Goal: Task Accomplishment & Management: Manage account settings

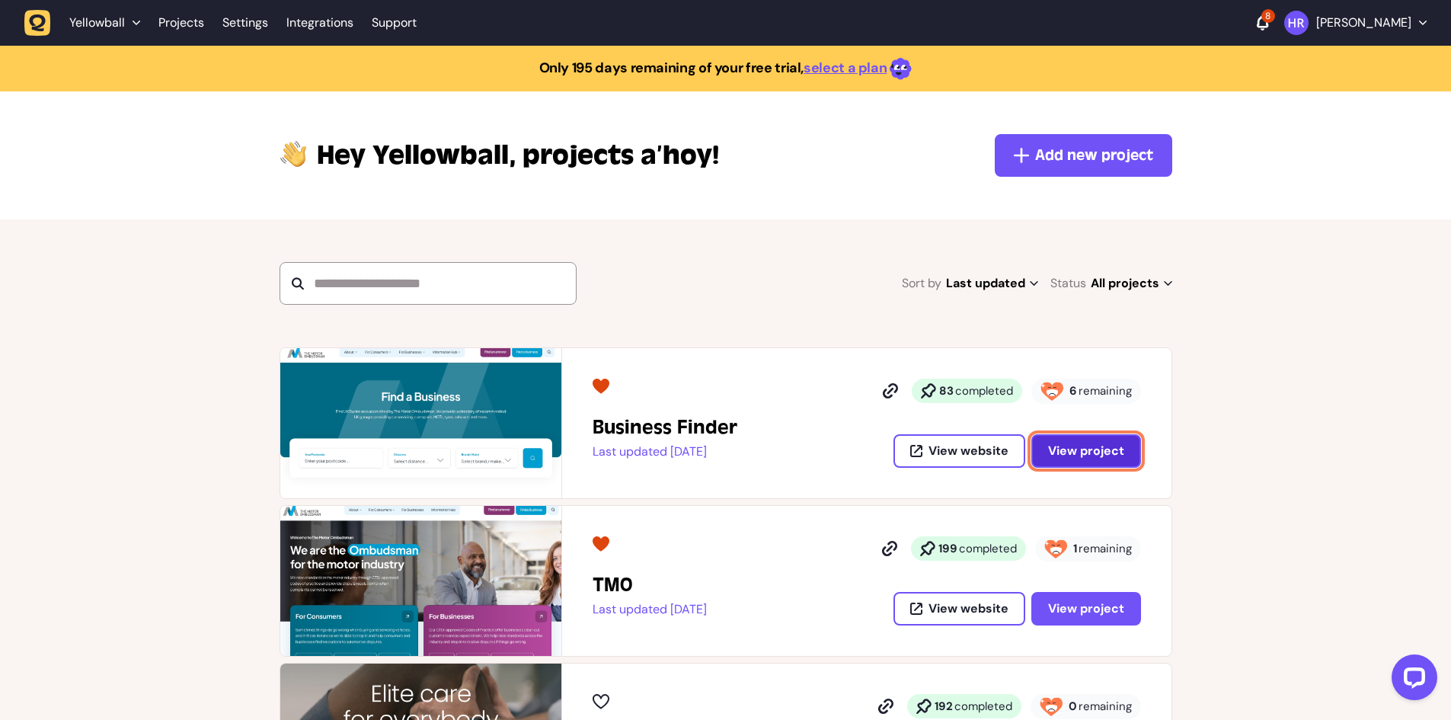
click at [1096, 448] on span "View project" at bounding box center [1086, 451] width 76 height 16
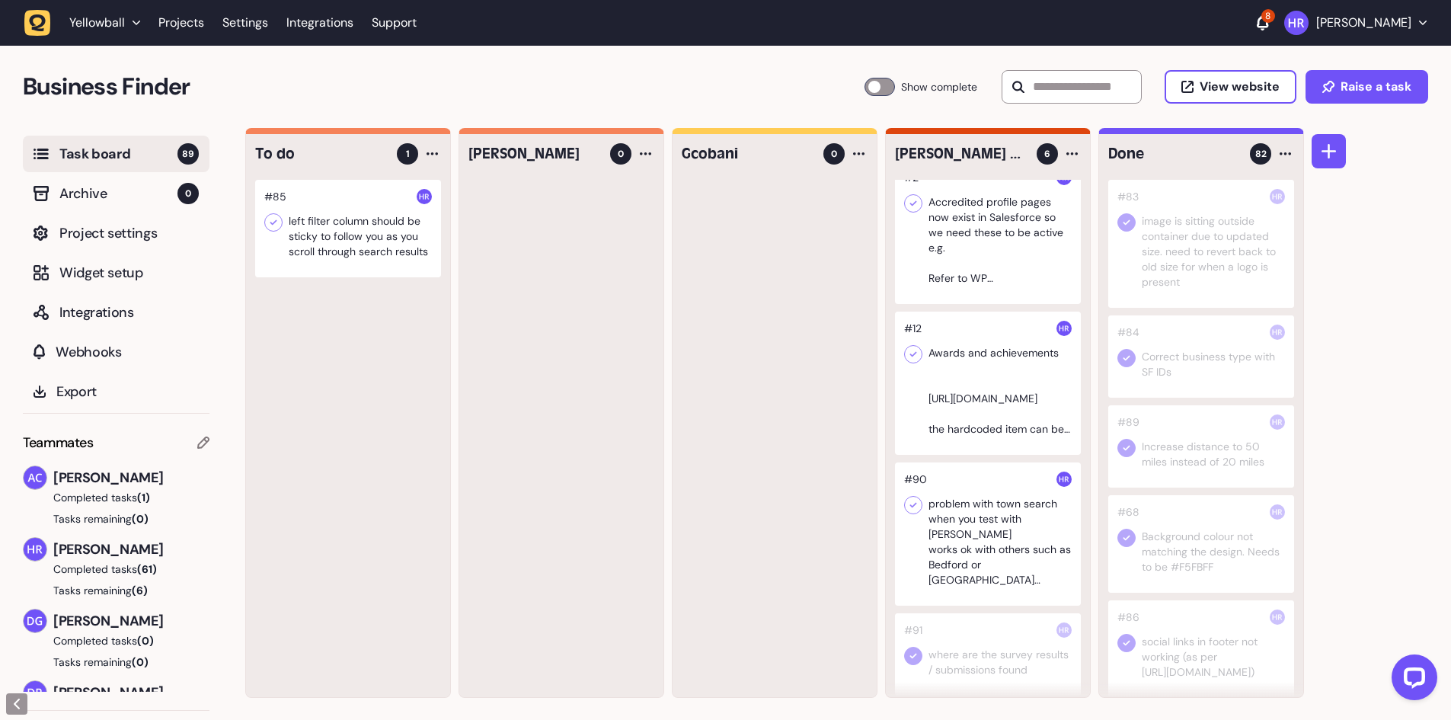
scroll to position [194, 0]
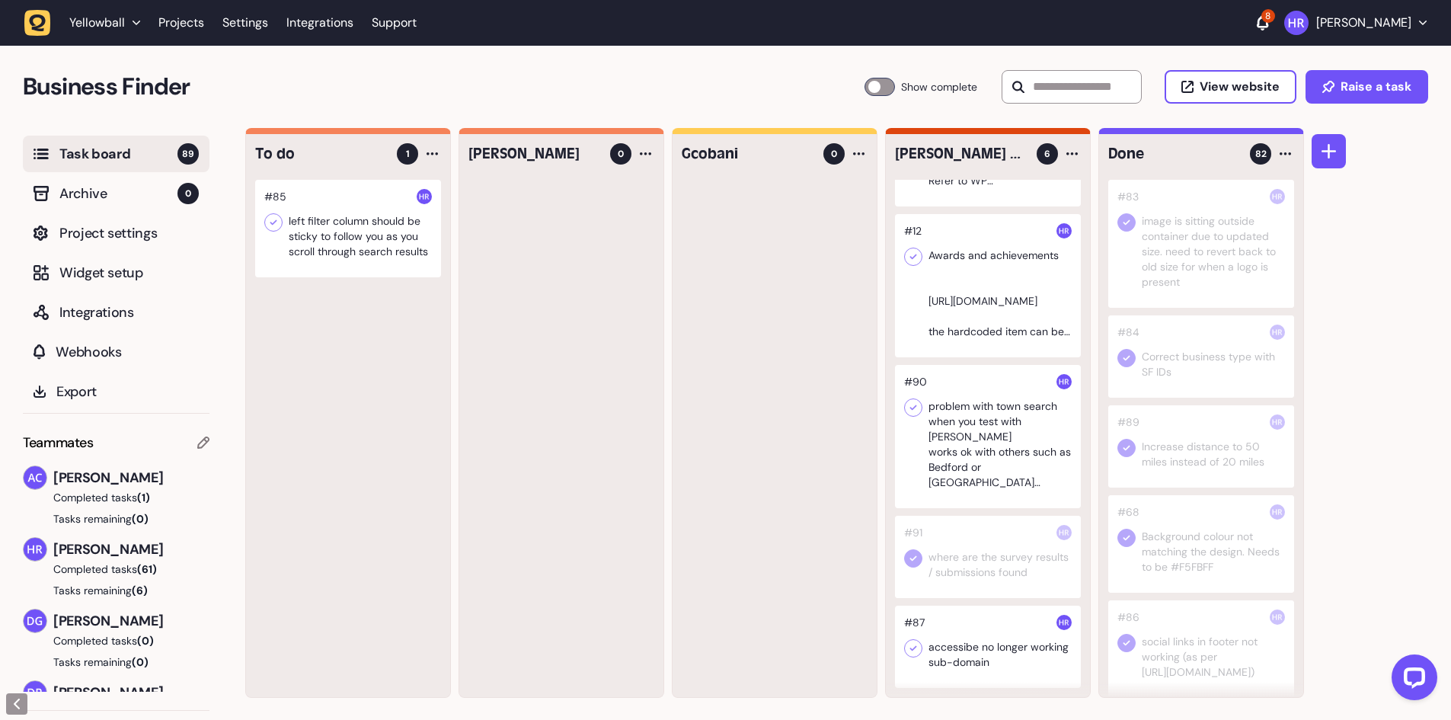
click at [355, 237] on div at bounding box center [348, 229] width 186 height 98
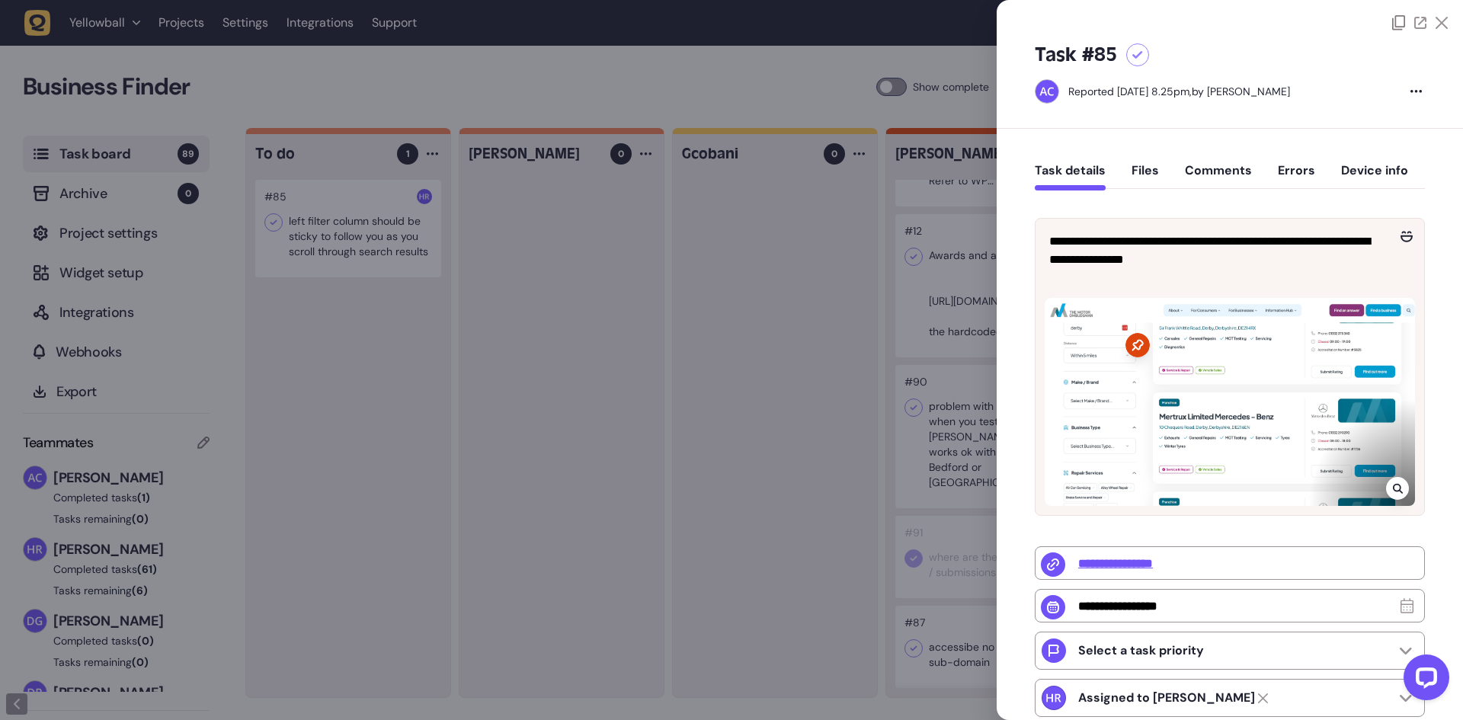
click at [382, 280] on div at bounding box center [731, 360] width 1463 height 720
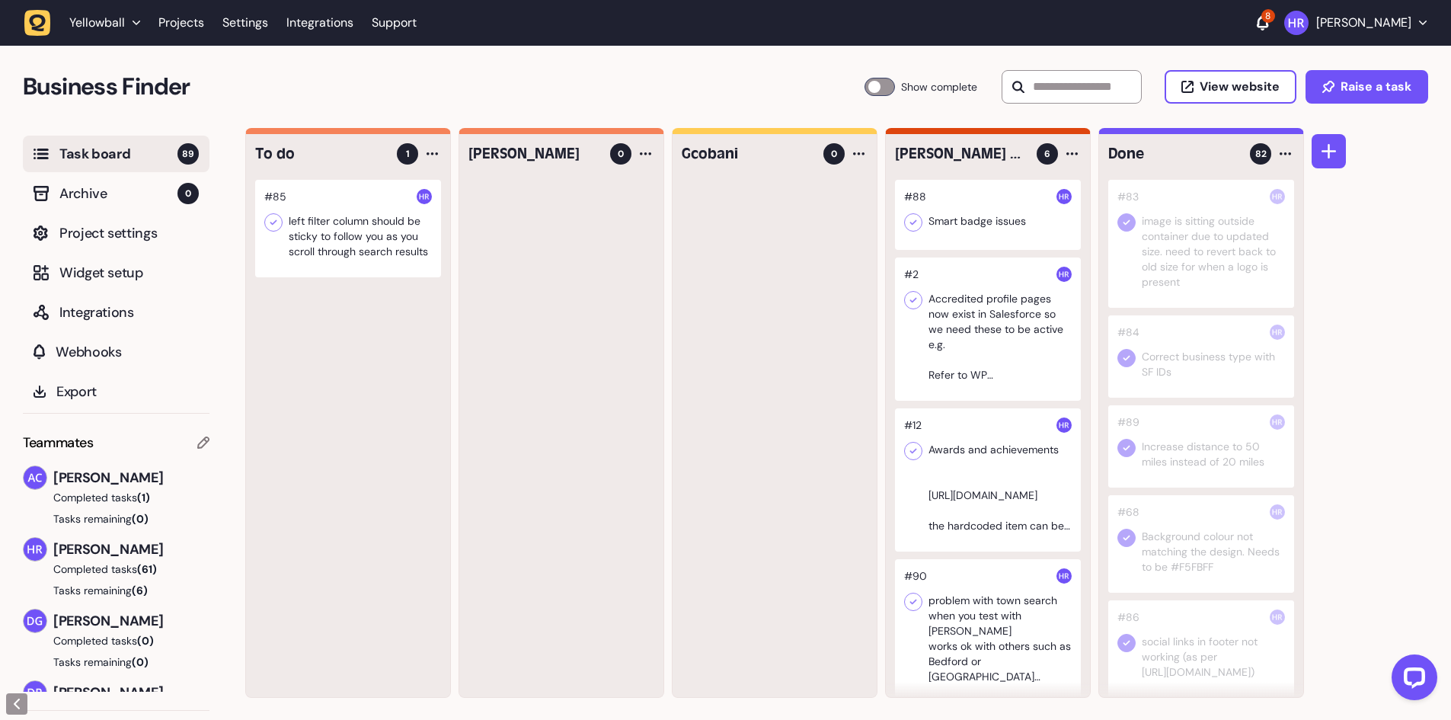
click at [982, 222] on div at bounding box center [988, 215] width 186 height 70
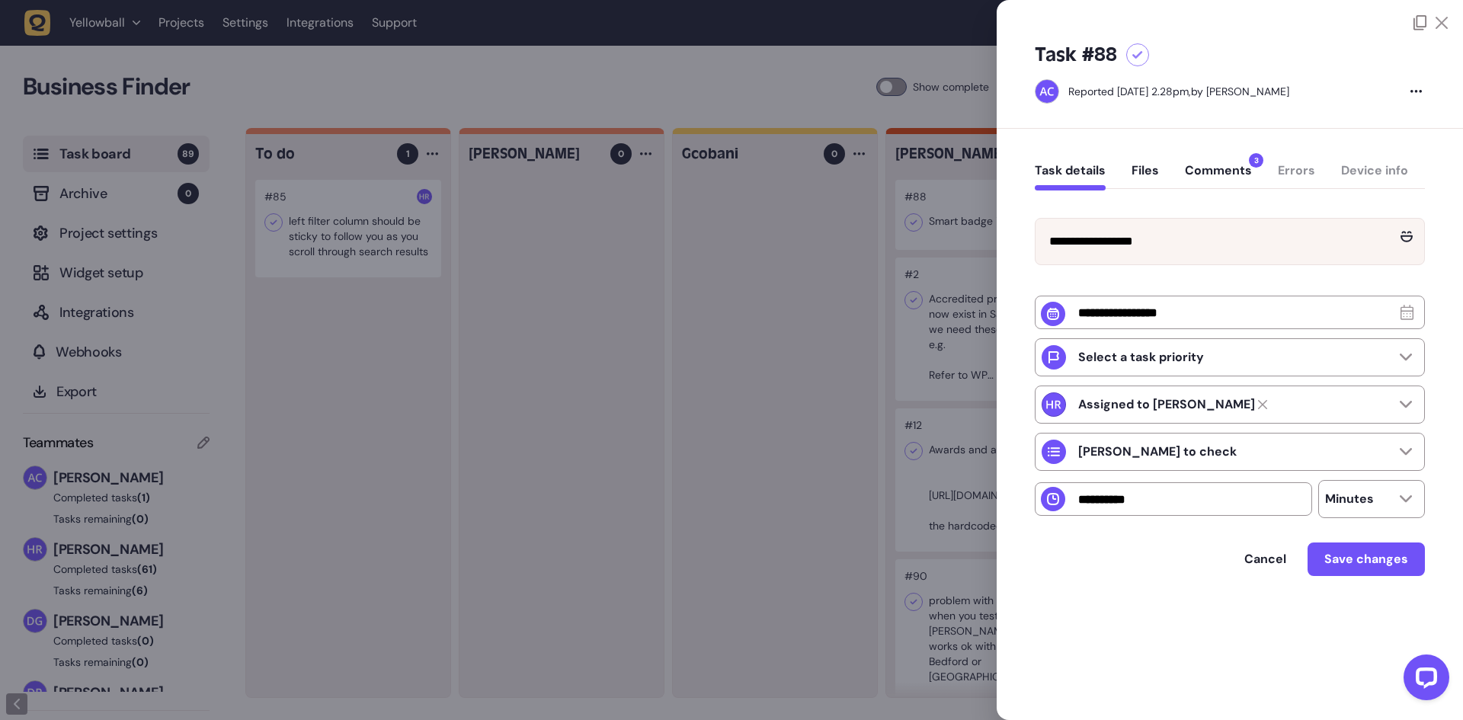
click at [1220, 166] on button "Comments 3" at bounding box center [1218, 176] width 67 height 27
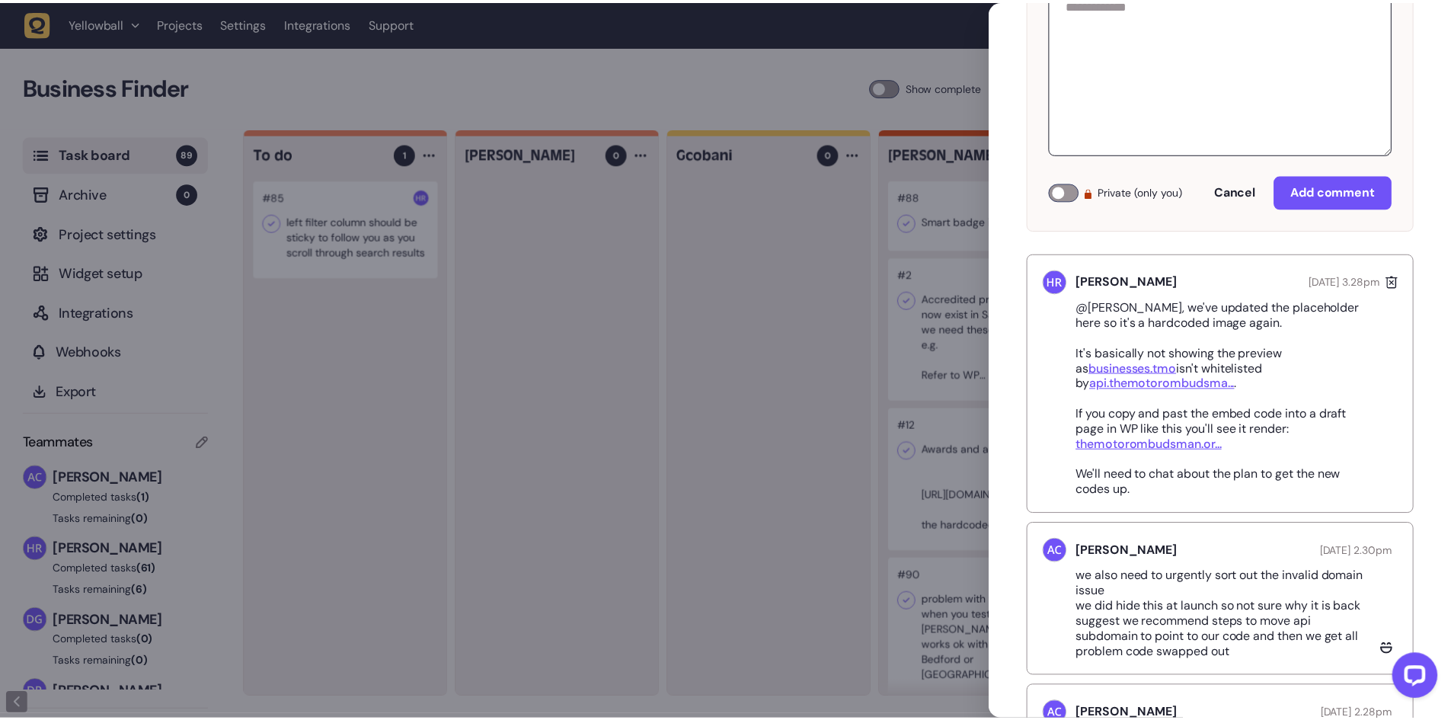
scroll to position [305, 0]
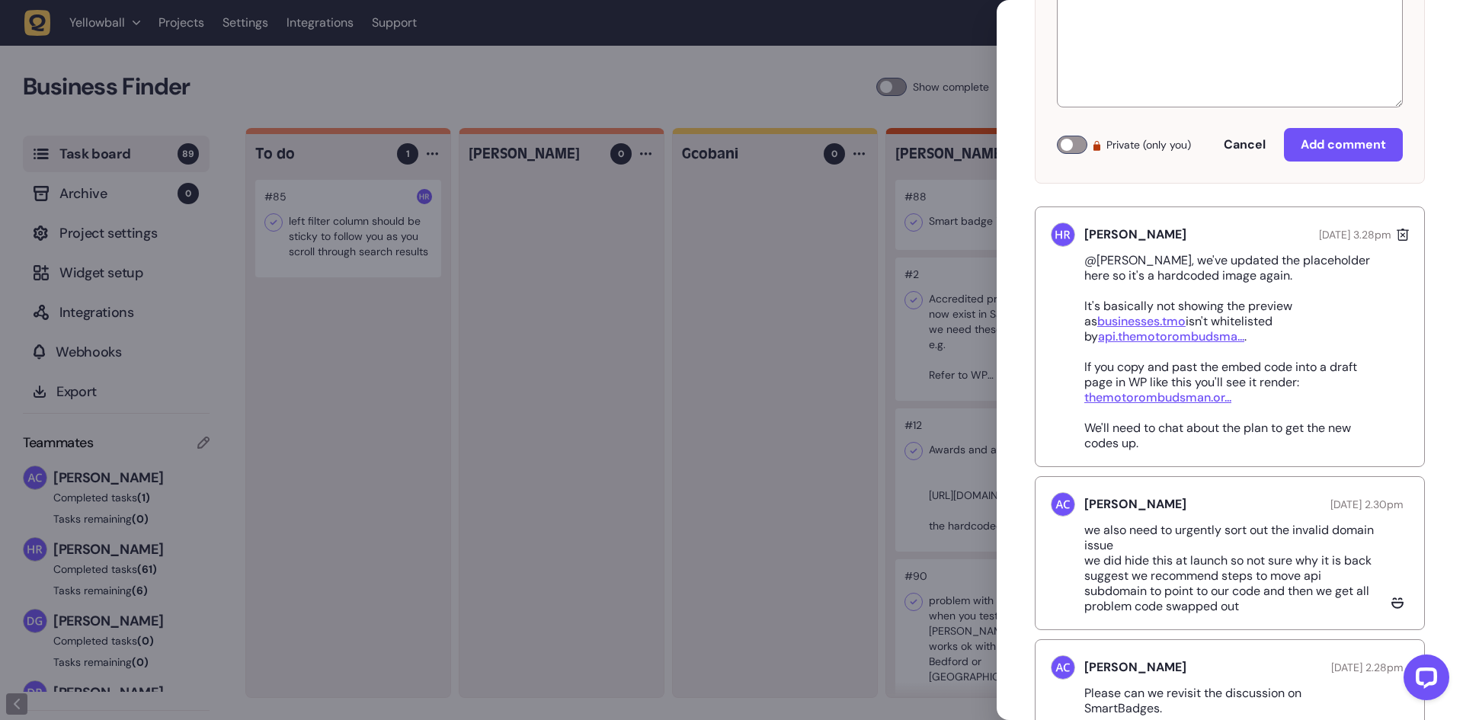
click at [1183, 305] on p "@[PERSON_NAME], we've updated the placeholder here so it's a hardcoded image ag…" at bounding box center [1235, 352] width 302 height 198
click at [395, 220] on div at bounding box center [731, 360] width 1463 height 720
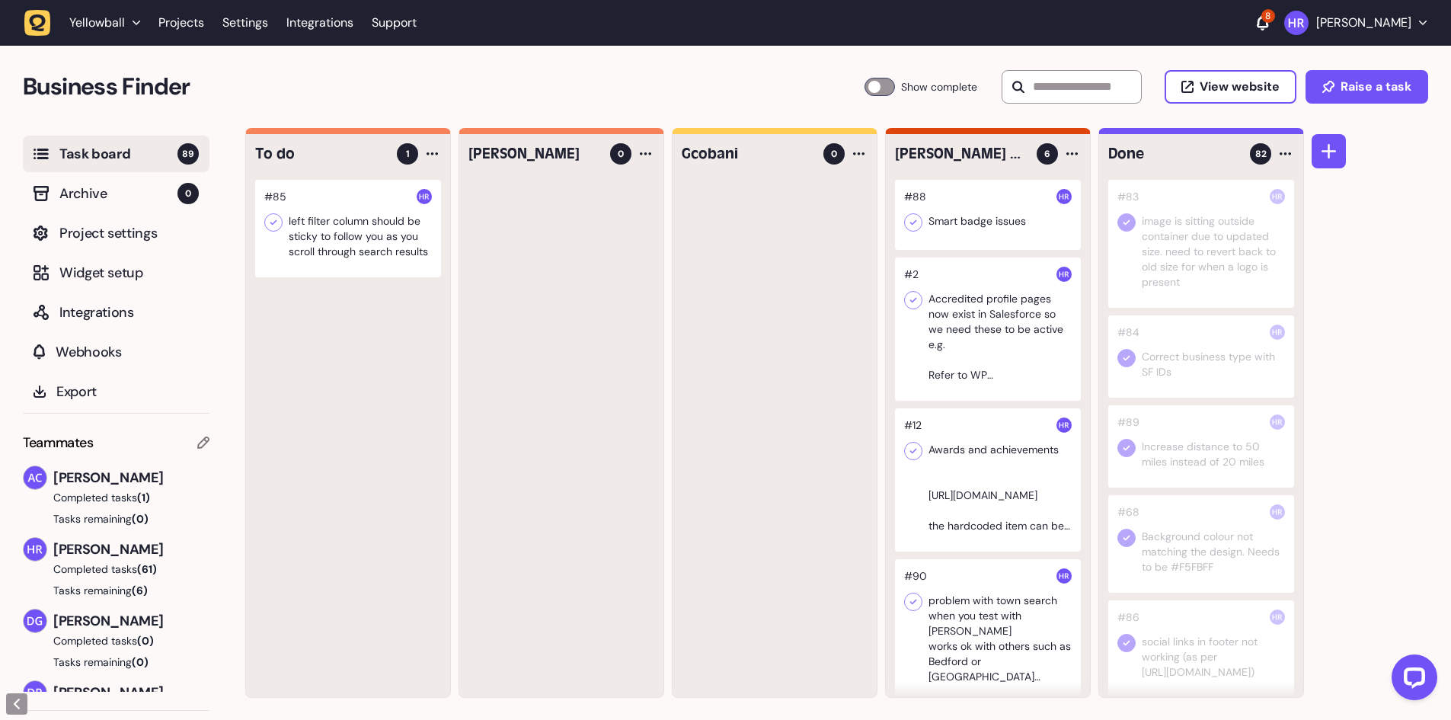
click at [952, 216] on div at bounding box center [988, 215] width 186 height 70
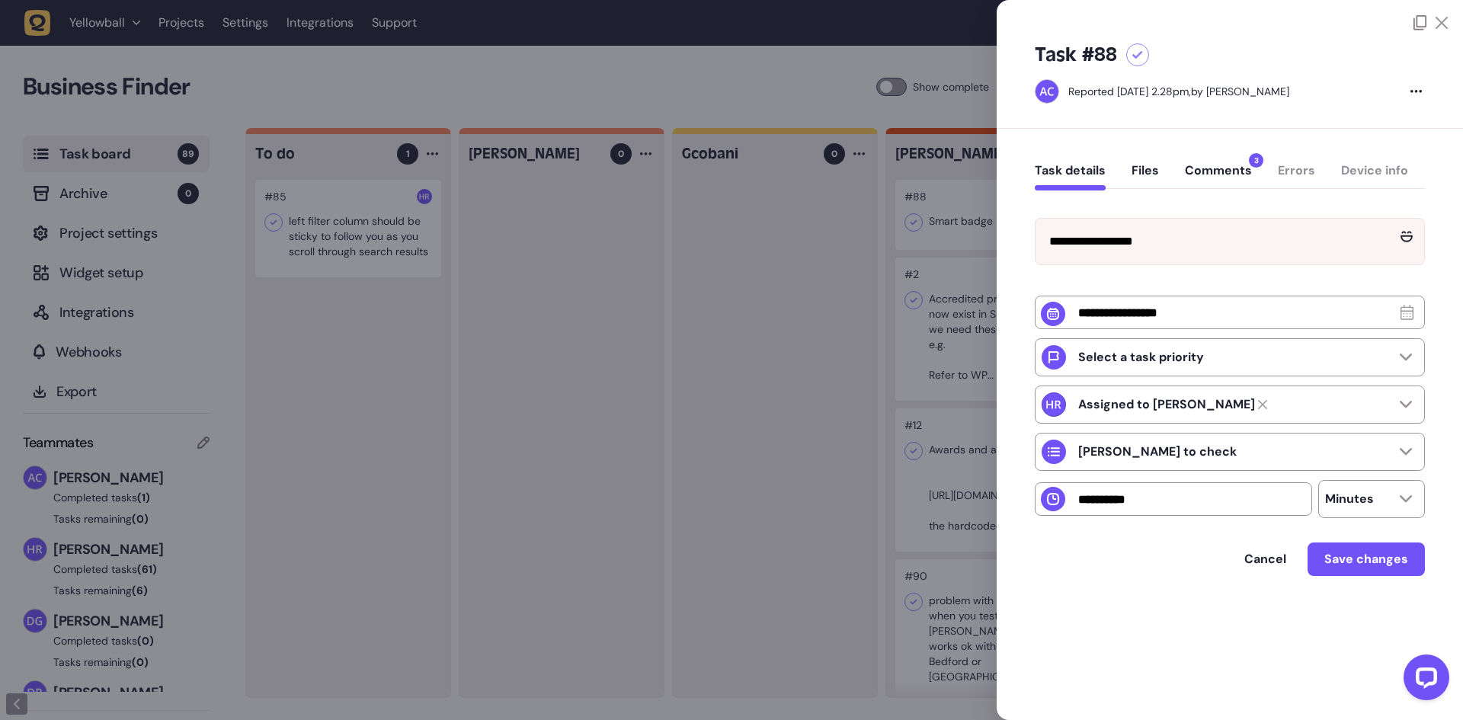
click at [1199, 171] on button "Comments 3" at bounding box center [1218, 176] width 67 height 27
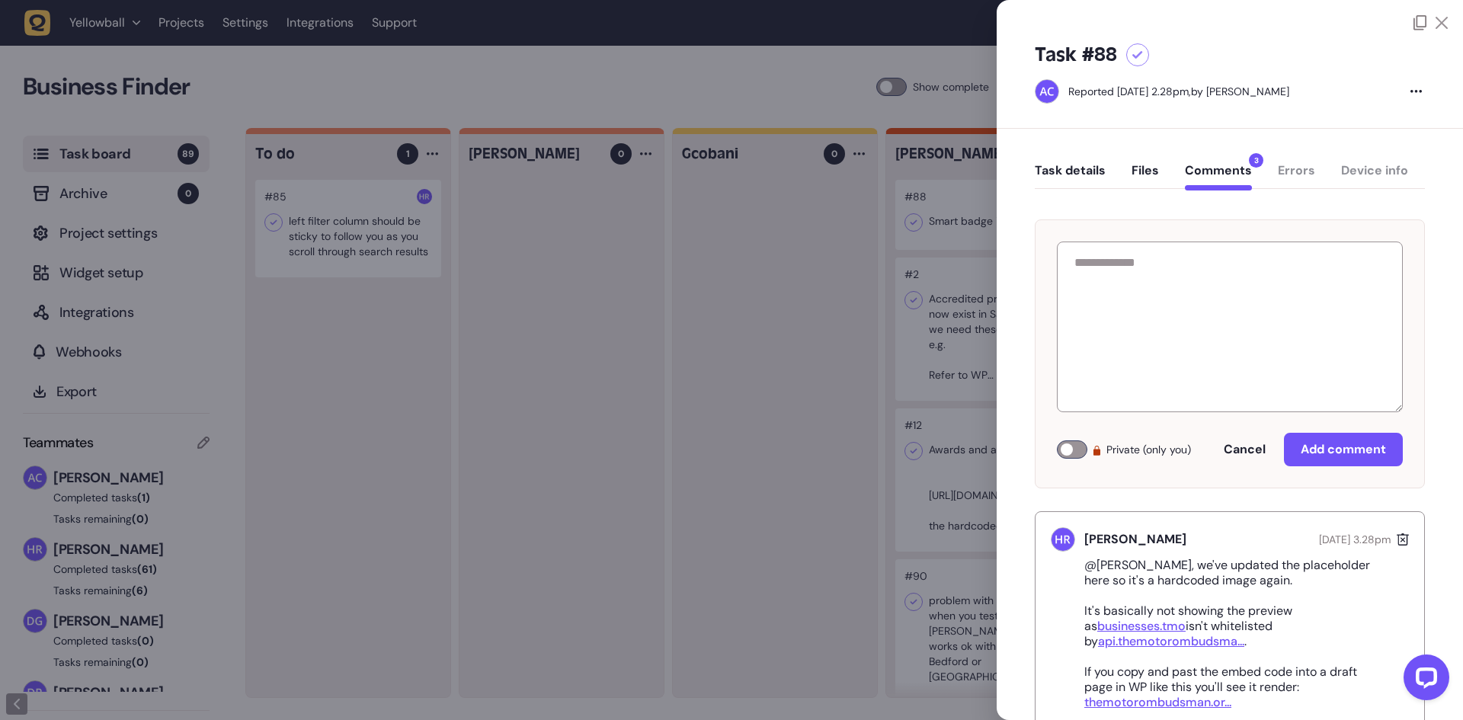
click at [918, 263] on div at bounding box center [731, 360] width 1463 height 720
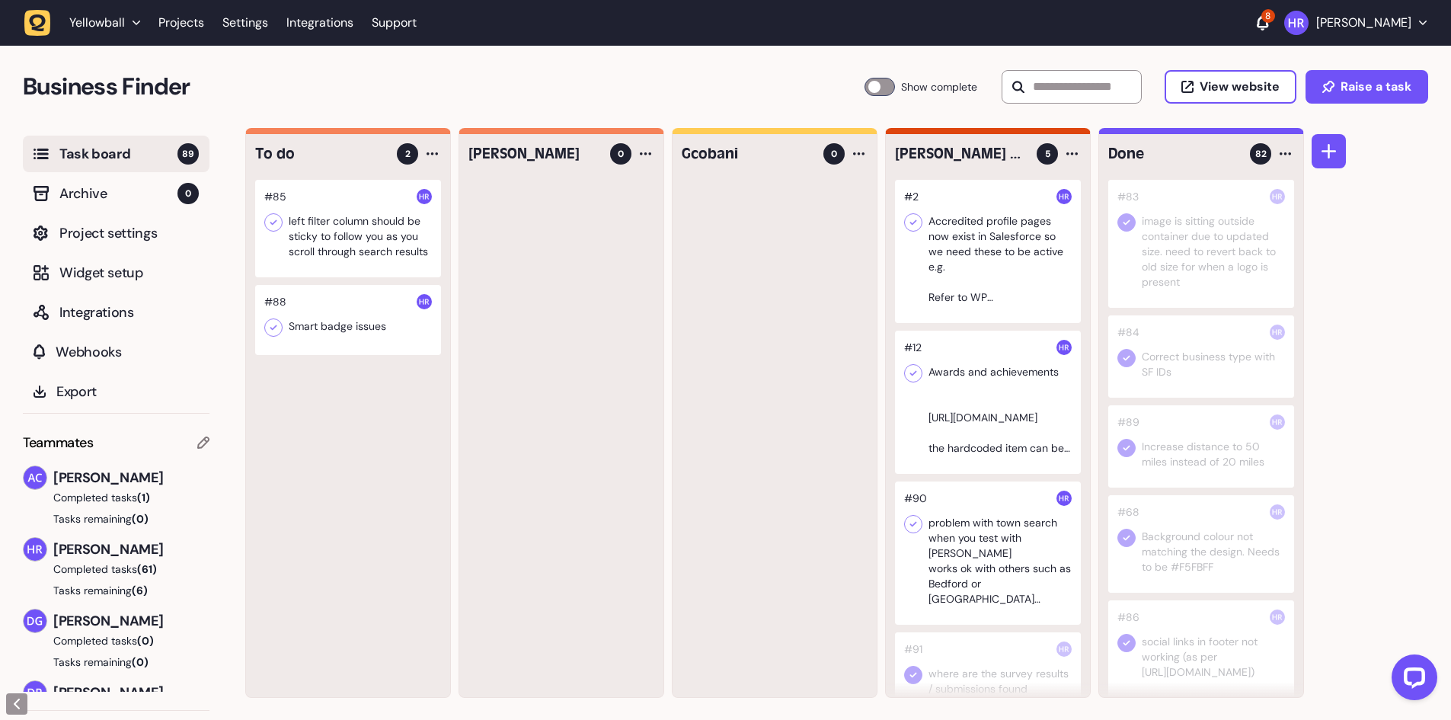
click at [948, 256] on div at bounding box center [988, 251] width 186 height 143
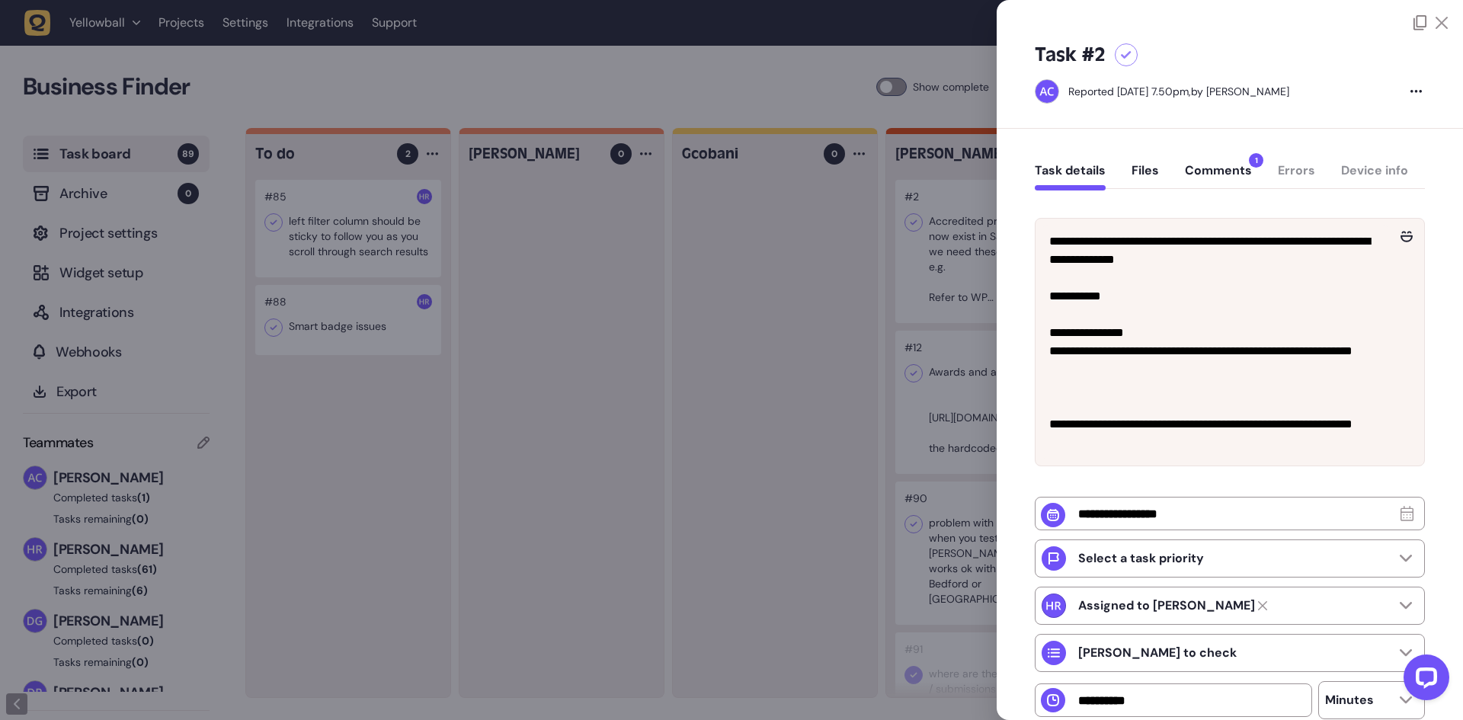
click at [1209, 177] on button "Comments 1" at bounding box center [1218, 176] width 67 height 27
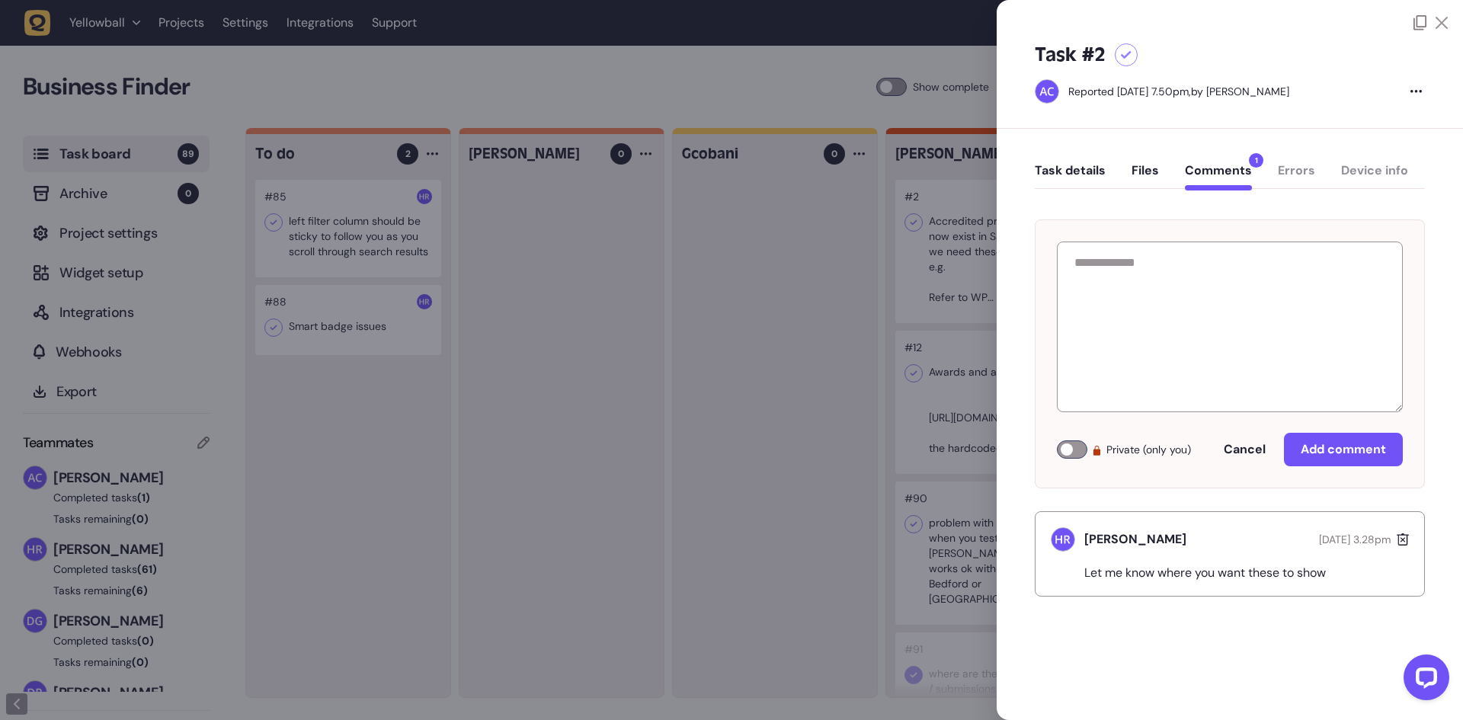
click at [1087, 187] on button "Task details" at bounding box center [1070, 176] width 71 height 27
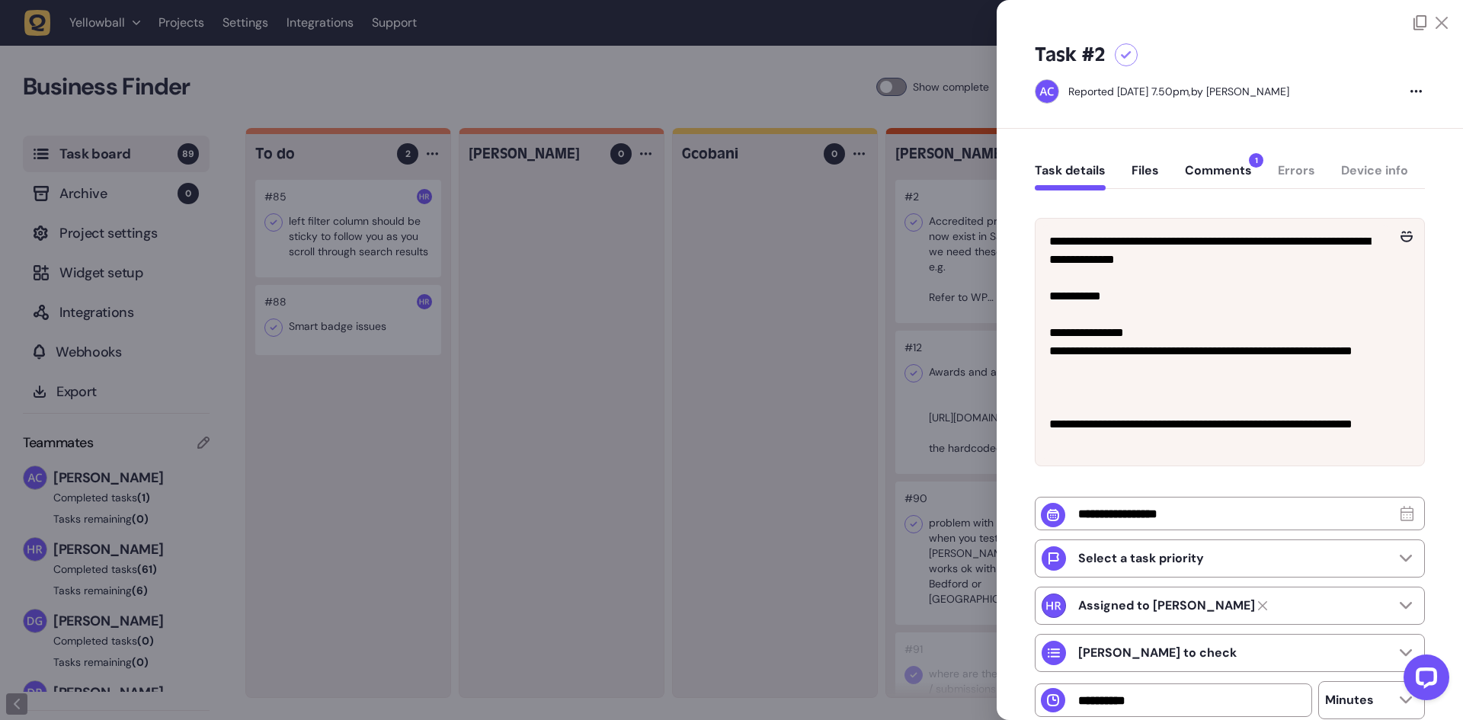
click at [978, 244] on div at bounding box center [731, 360] width 1463 height 720
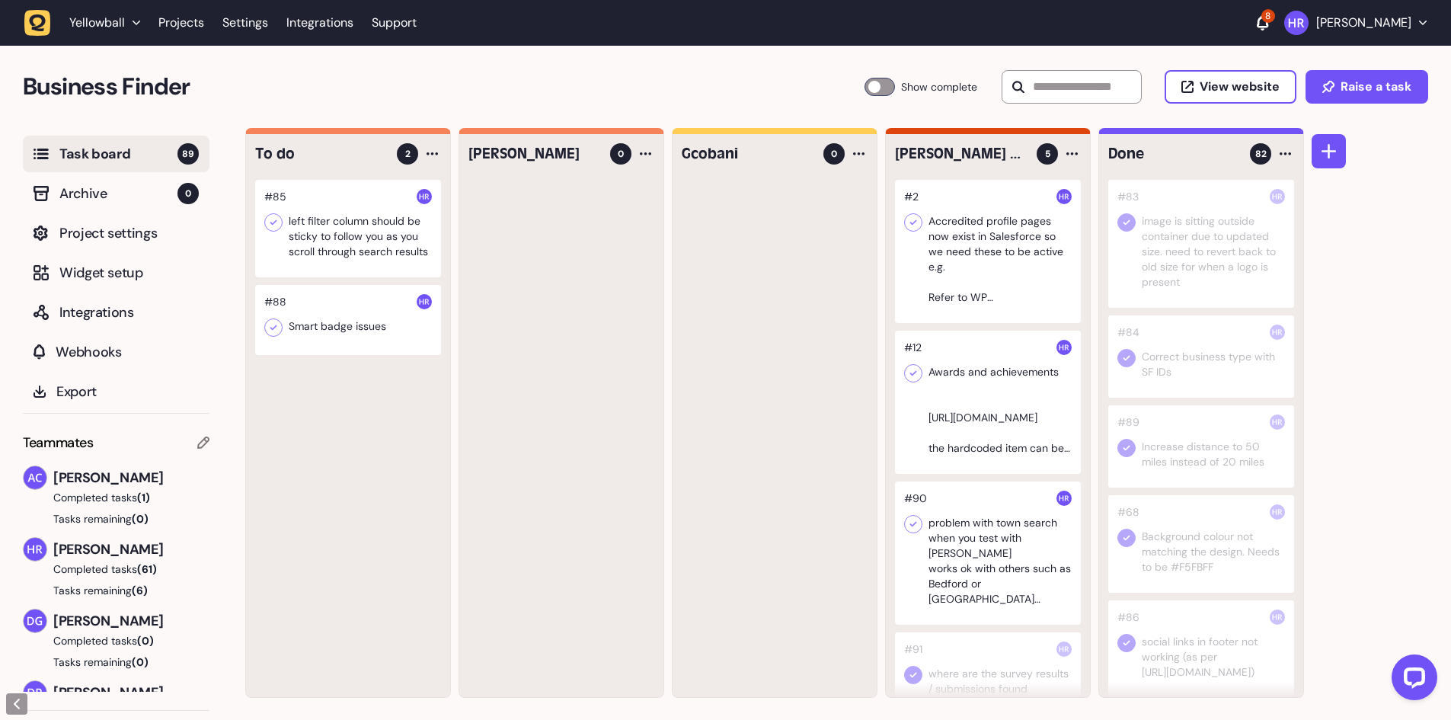
click at [970, 250] on div at bounding box center [988, 251] width 186 height 143
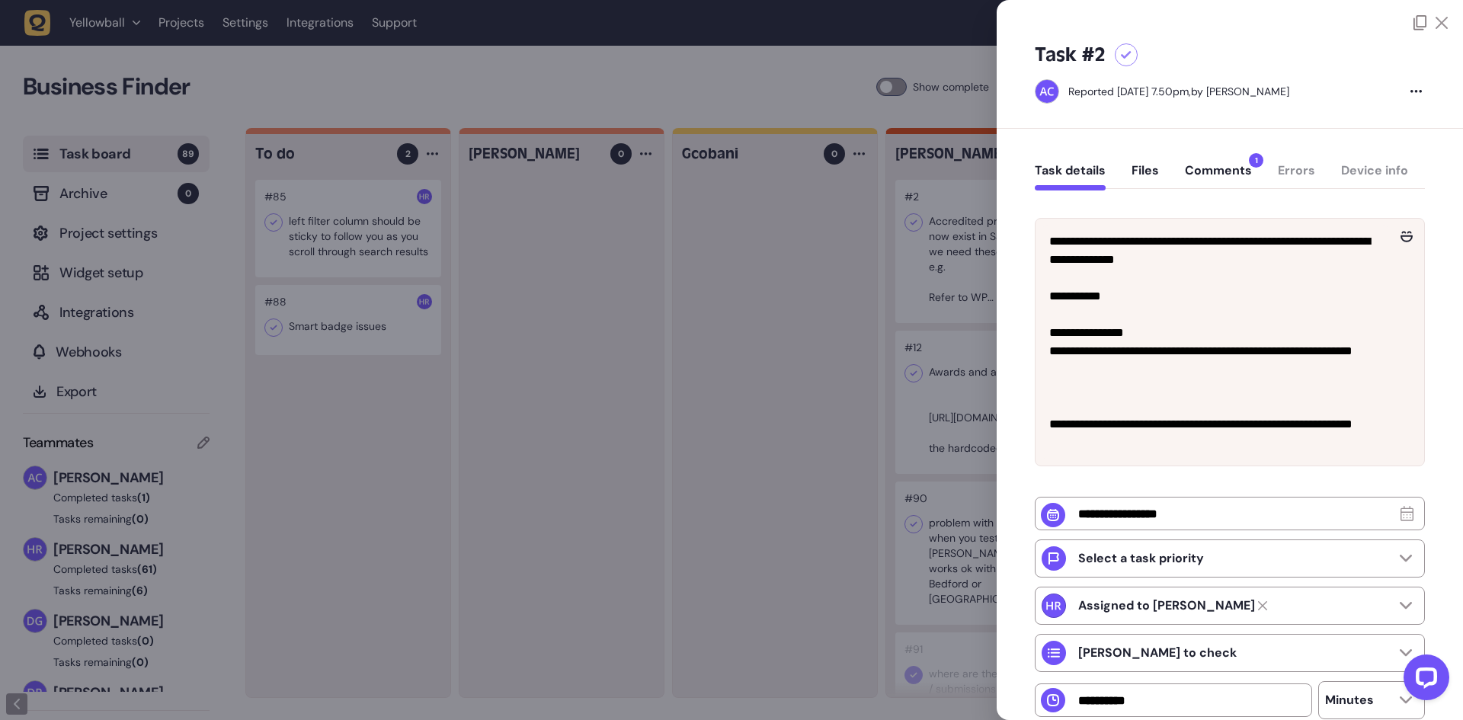
click at [1208, 167] on button "Comments 1" at bounding box center [1218, 176] width 67 height 27
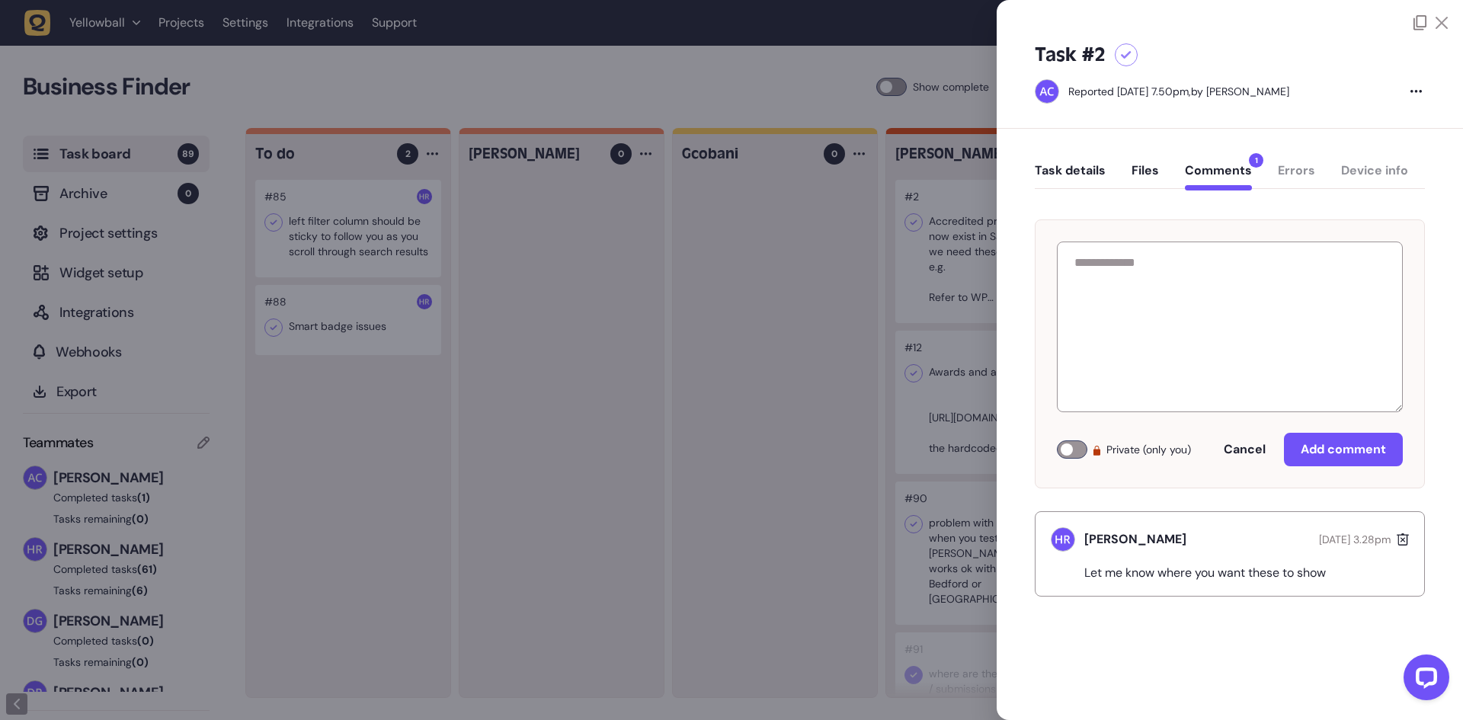
click at [1104, 173] on button "Task details" at bounding box center [1070, 176] width 71 height 27
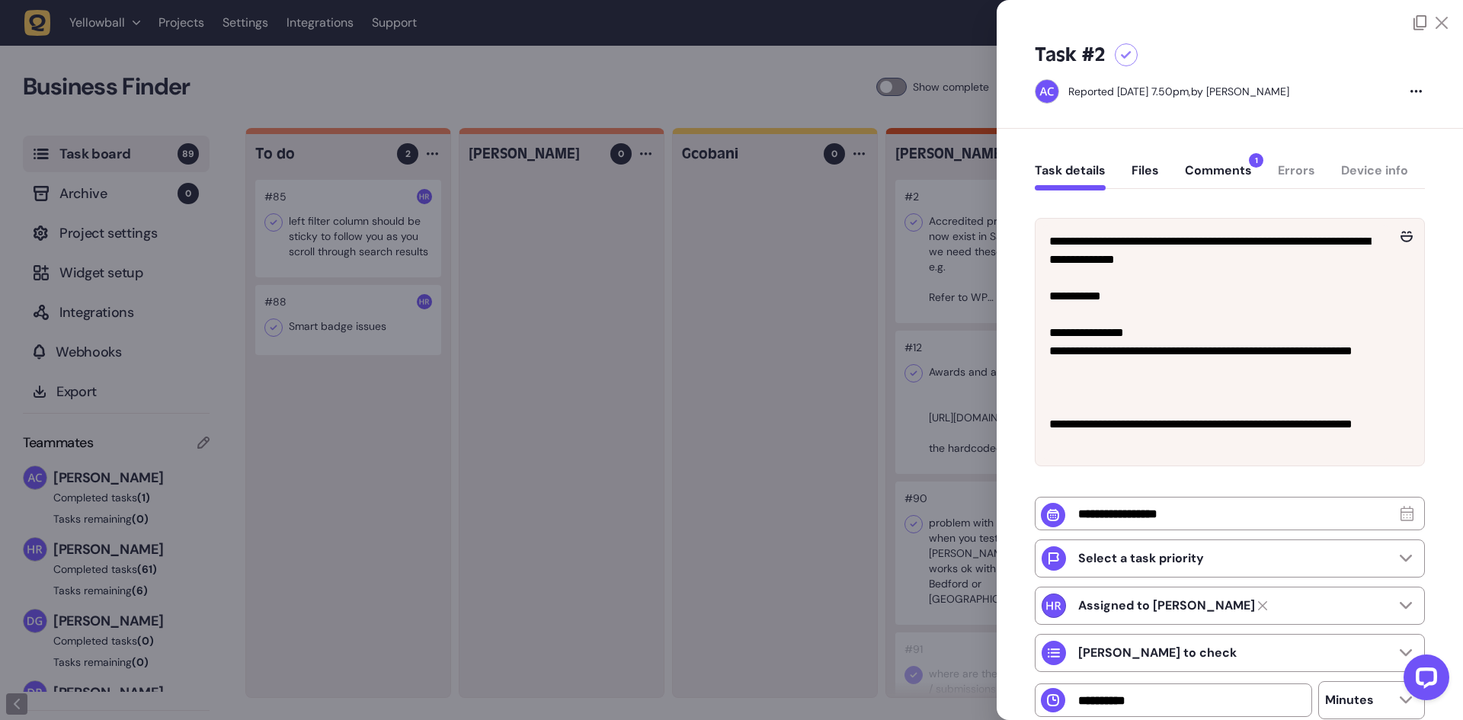
click at [965, 182] on div at bounding box center [731, 360] width 1463 height 720
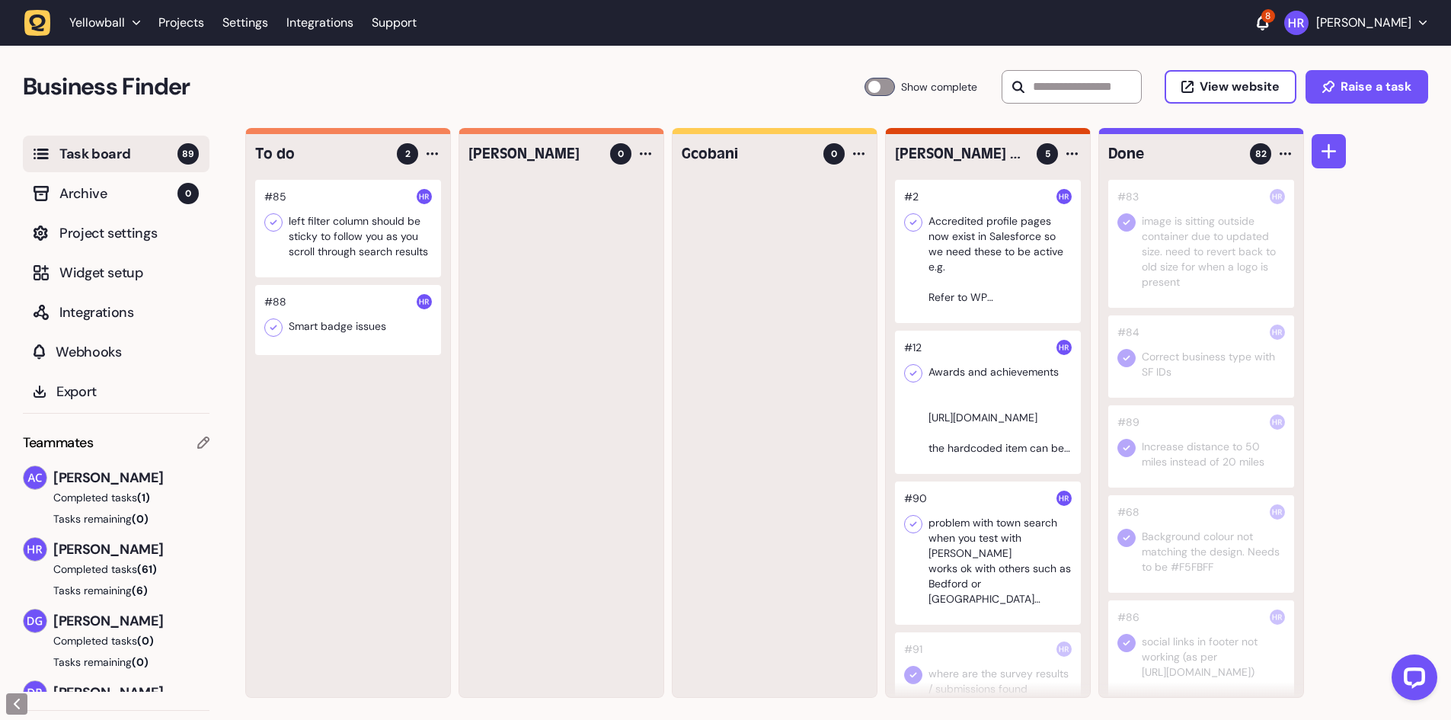
click at [1006, 230] on div at bounding box center [988, 251] width 186 height 143
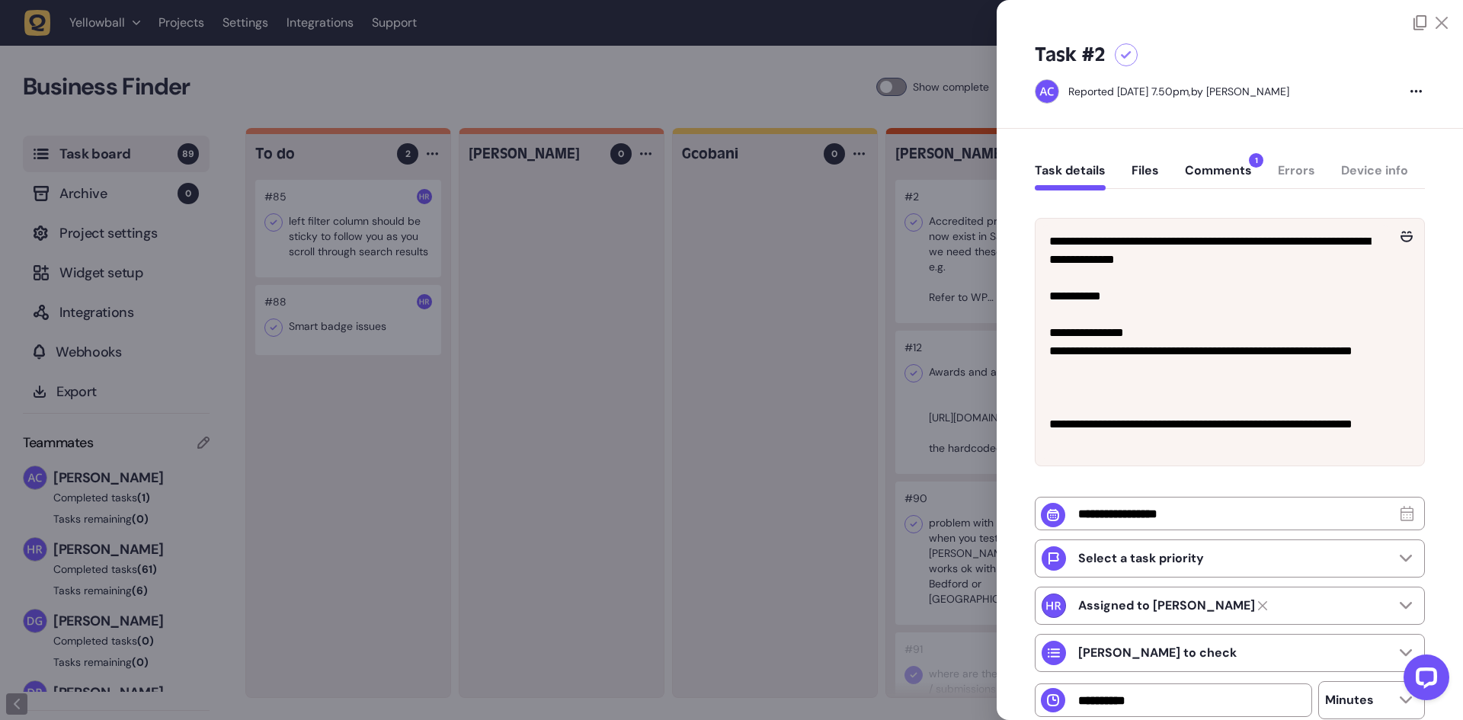
click at [1230, 179] on button "Comments 1" at bounding box center [1218, 176] width 67 height 27
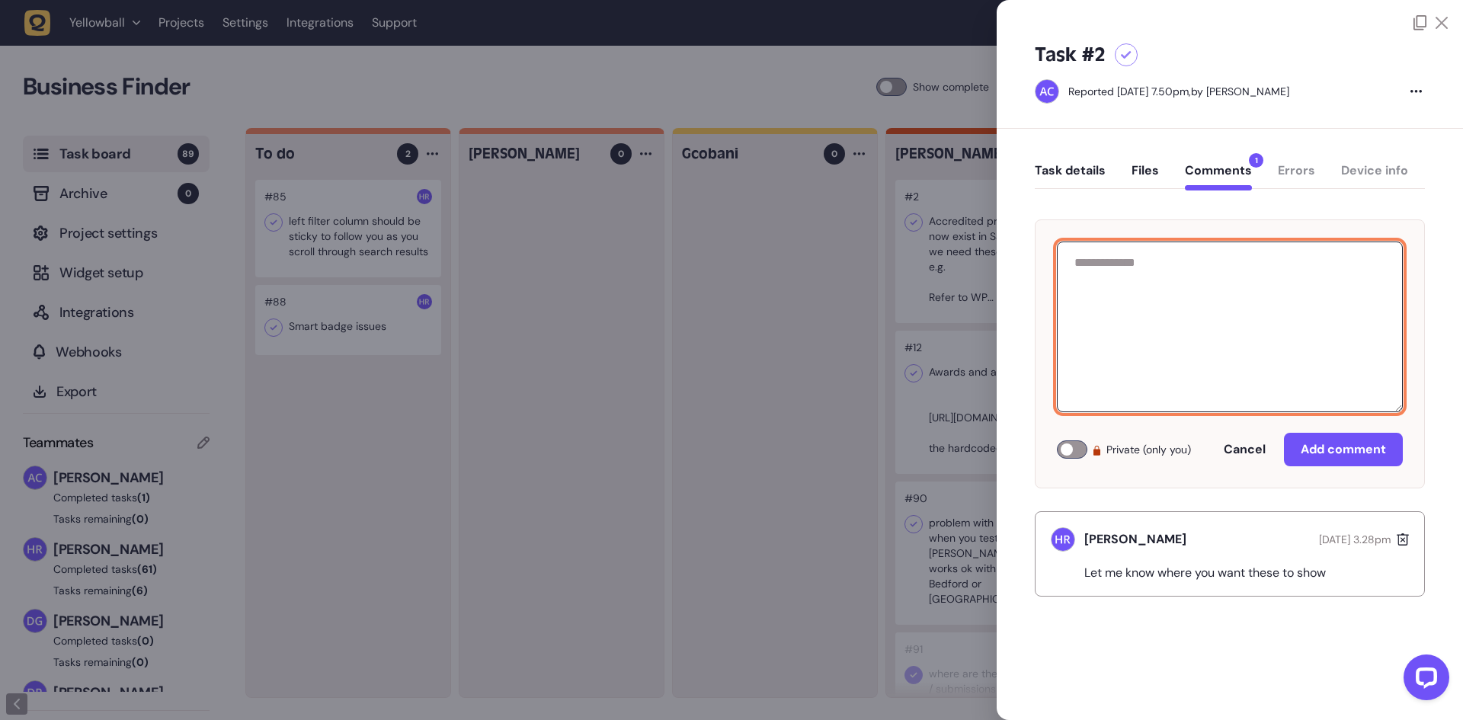
click at [1168, 270] on textarea at bounding box center [1230, 327] width 346 height 171
click at [1101, 176] on button "Task details" at bounding box center [1070, 176] width 71 height 27
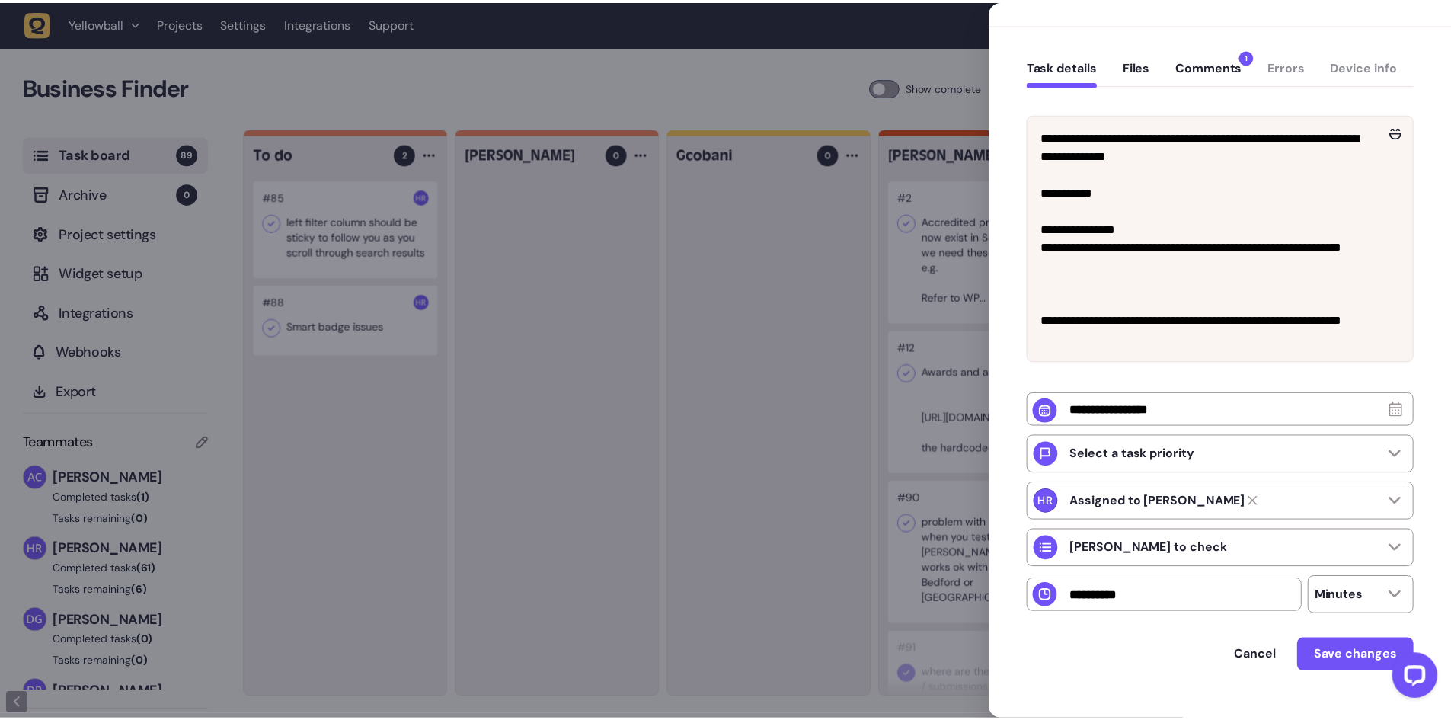
scroll to position [136, 0]
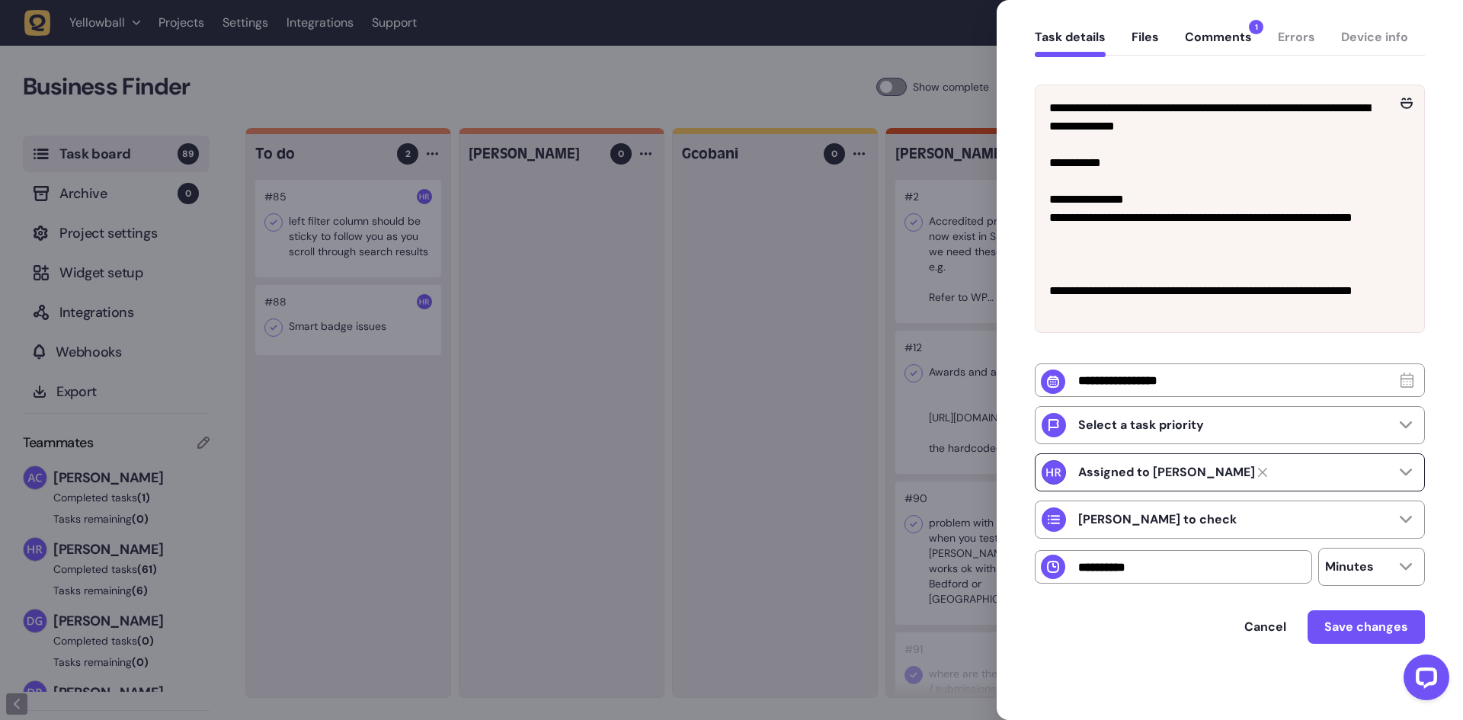
click at [1149, 458] on div "Assigned to [PERSON_NAME]" at bounding box center [1230, 472] width 390 height 38
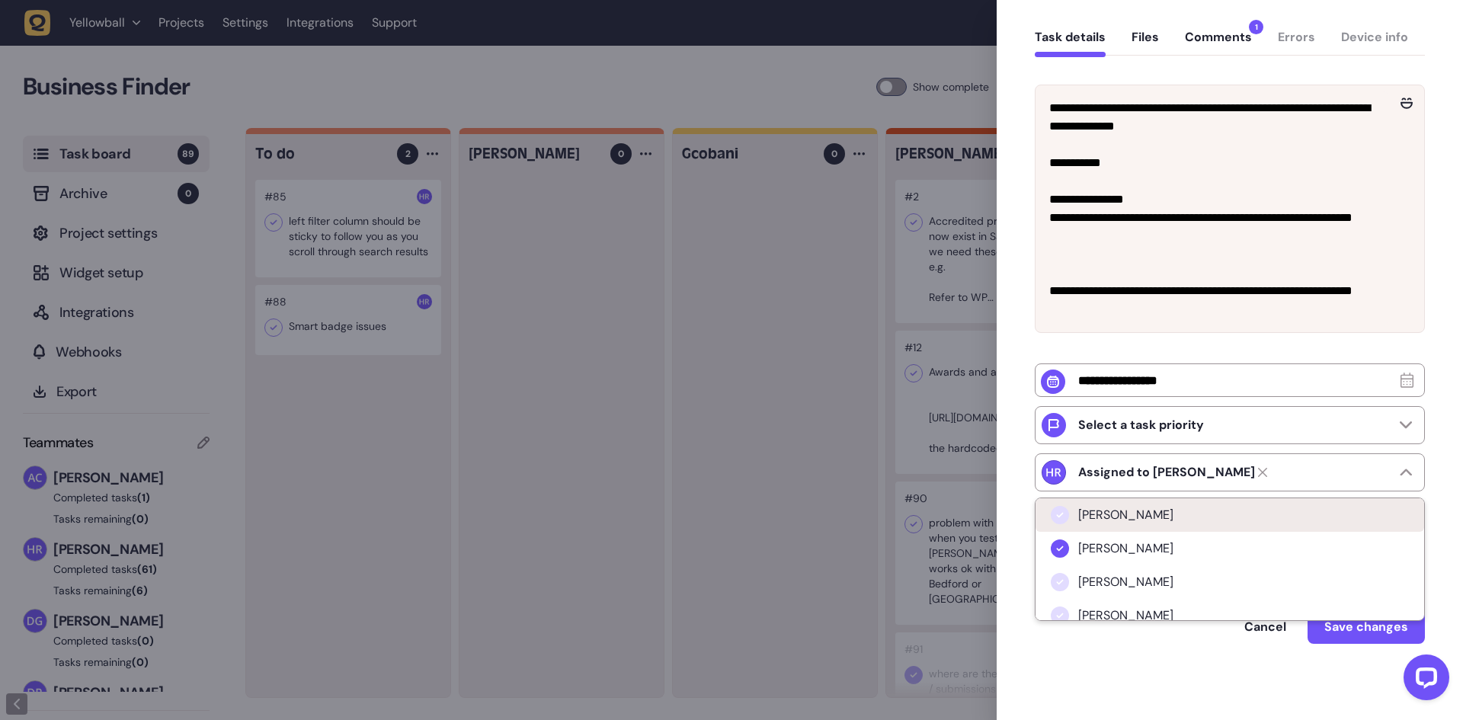
click at [1139, 518] on span "[PERSON_NAME]" at bounding box center [1125, 514] width 95 height 15
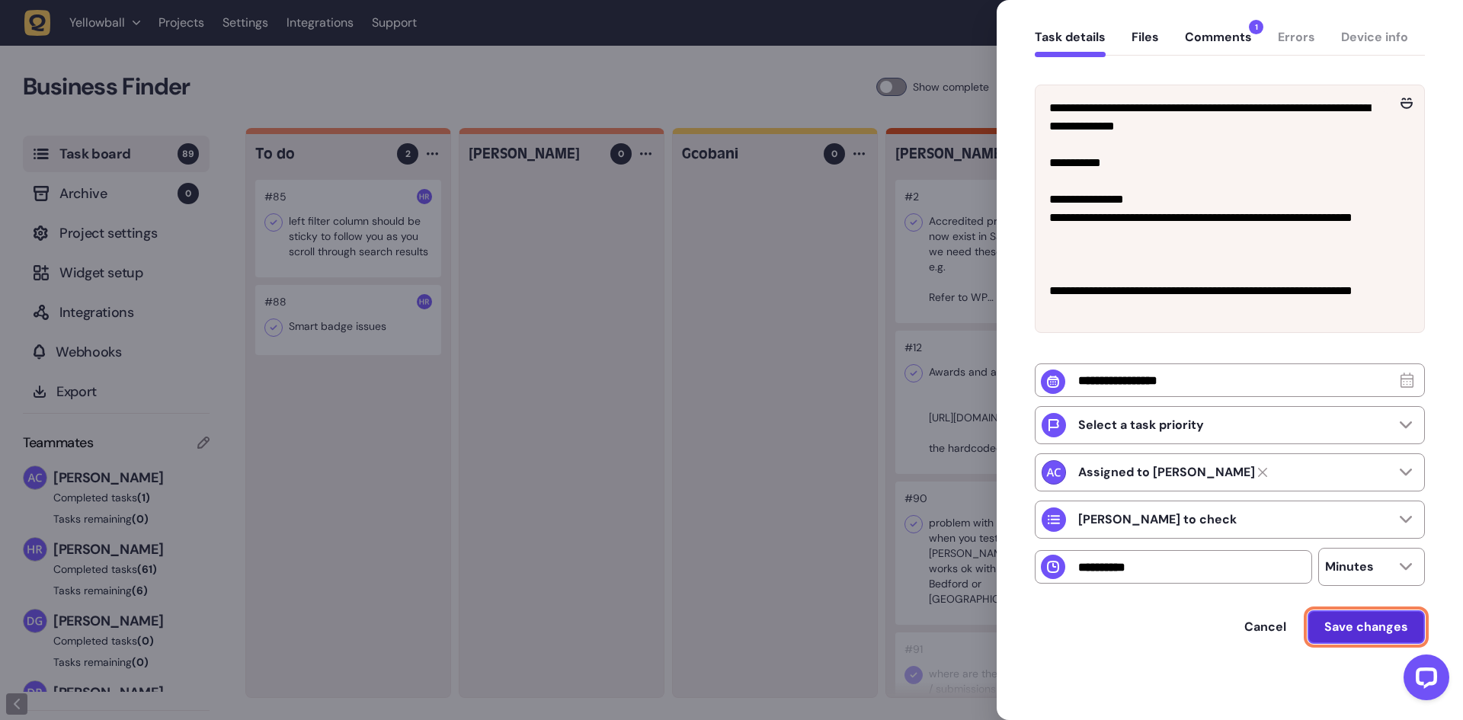
click at [1343, 633] on span "Save changes" at bounding box center [1366, 627] width 84 height 16
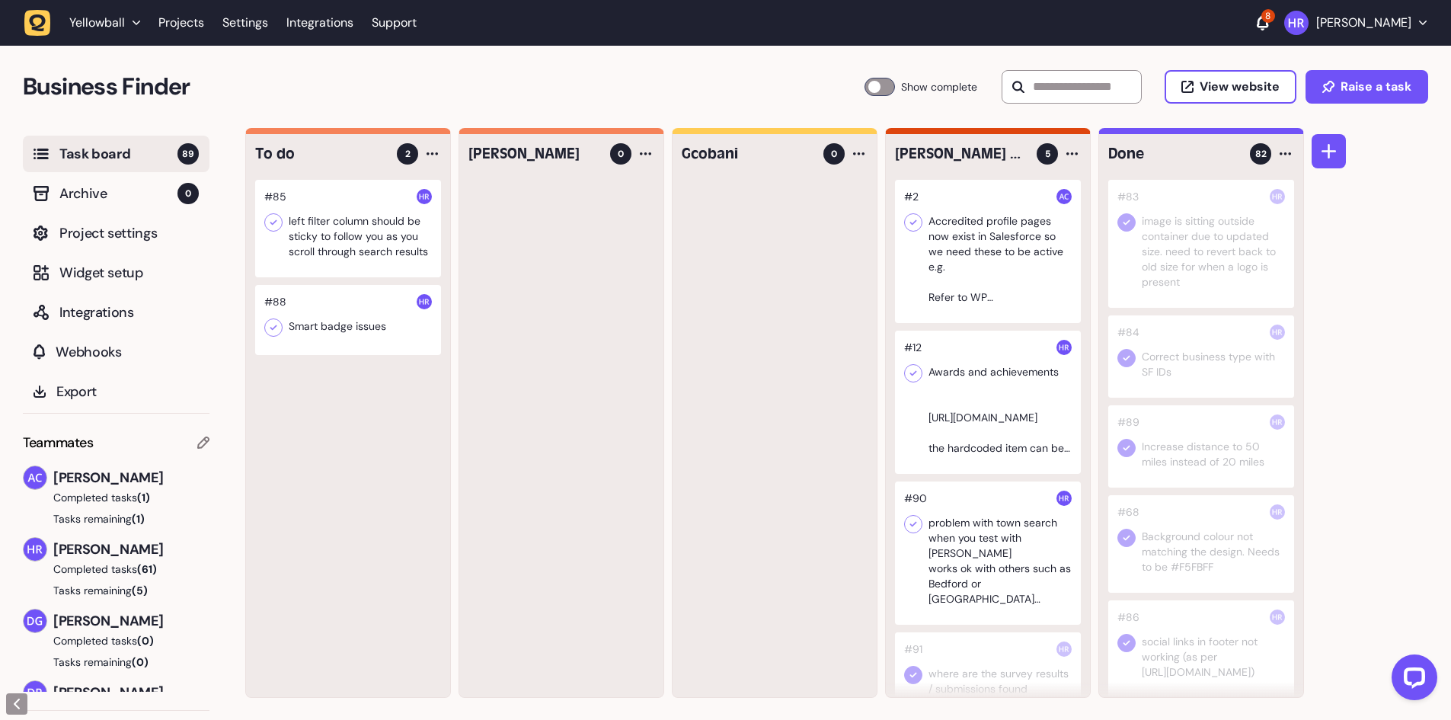
click at [979, 398] on div at bounding box center [988, 402] width 186 height 143
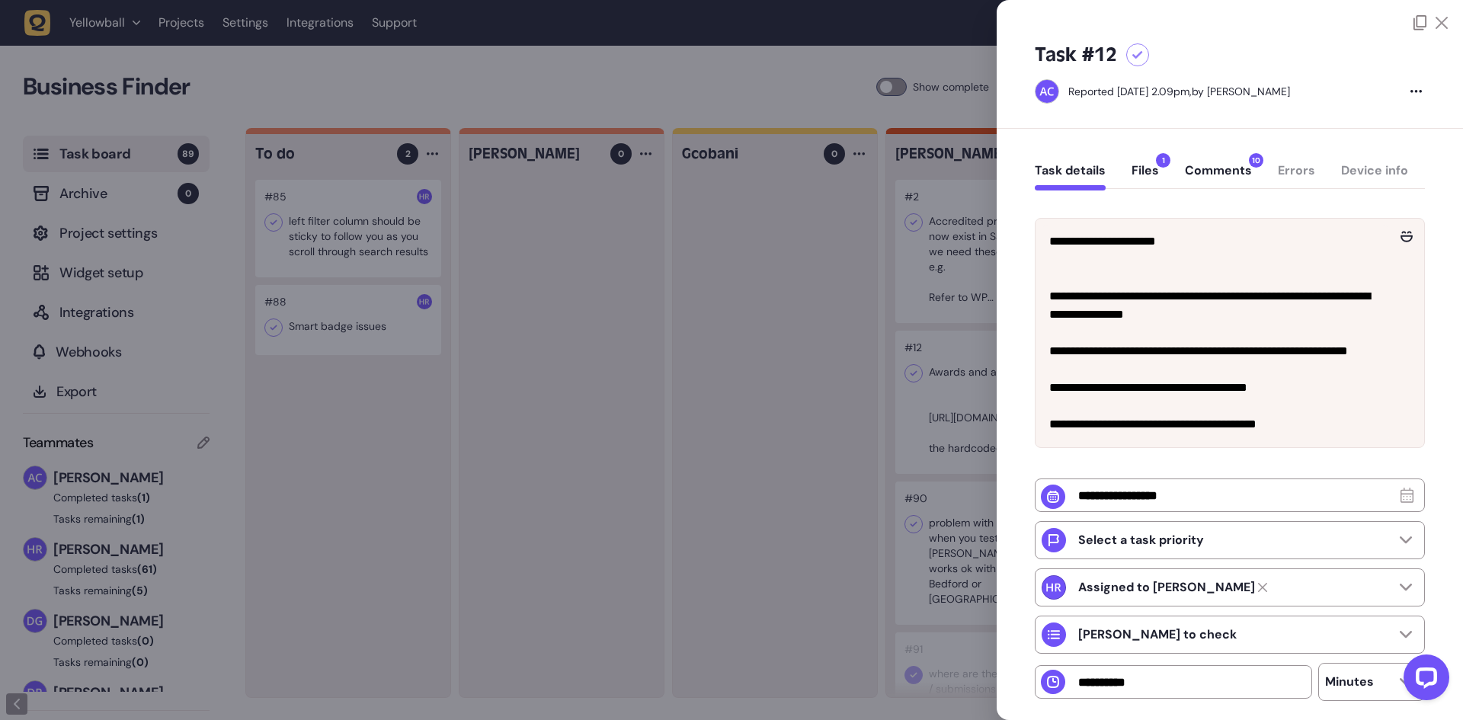
click at [974, 243] on div at bounding box center [731, 360] width 1463 height 720
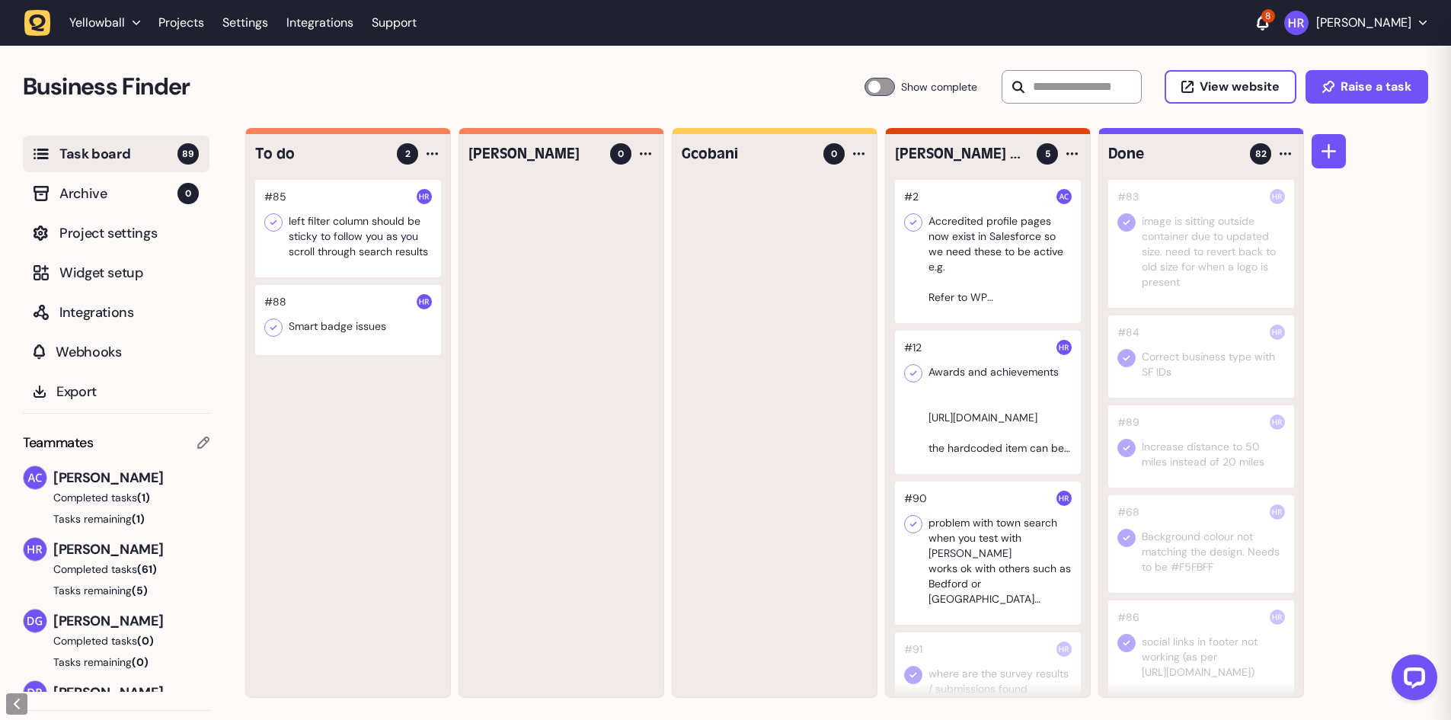
click at [985, 389] on div at bounding box center [988, 402] width 186 height 143
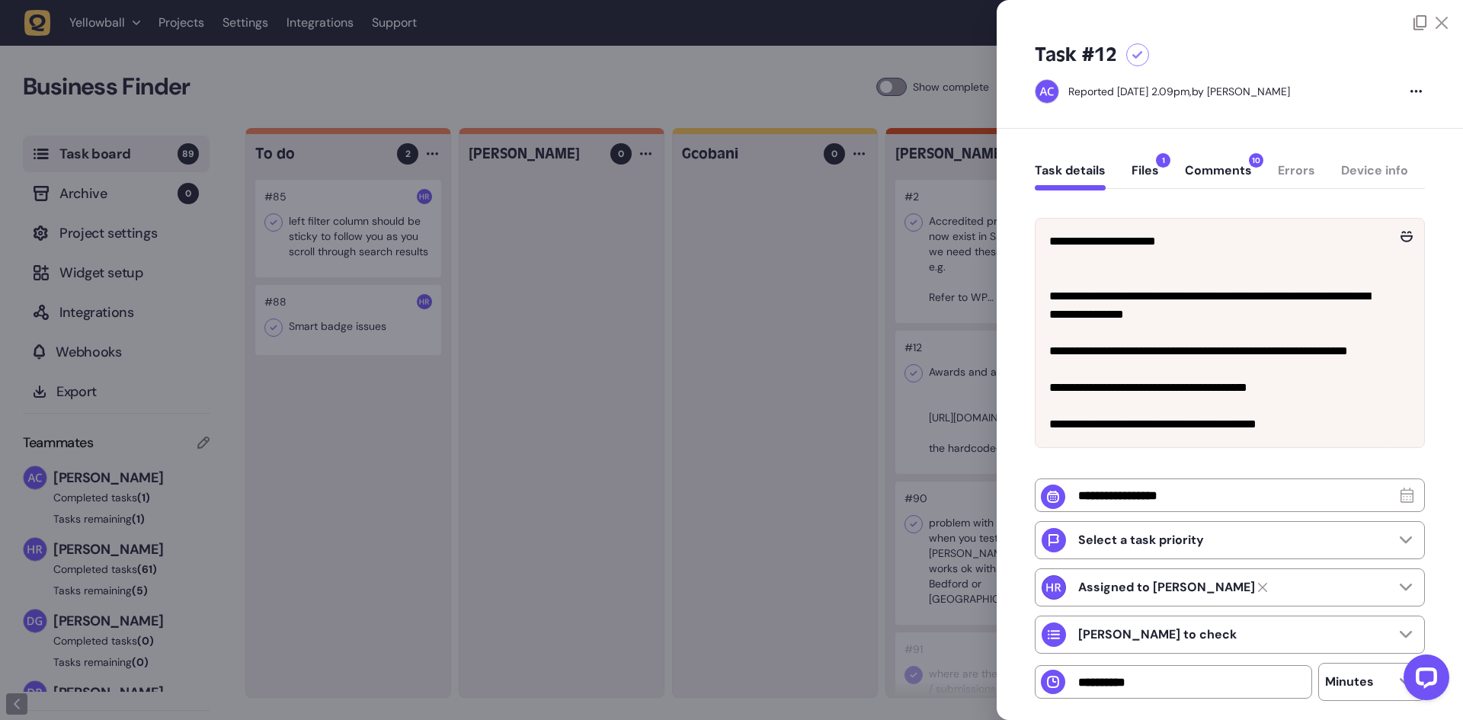
click at [713, 324] on div at bounding box center [731, 360] width 1463 height 720
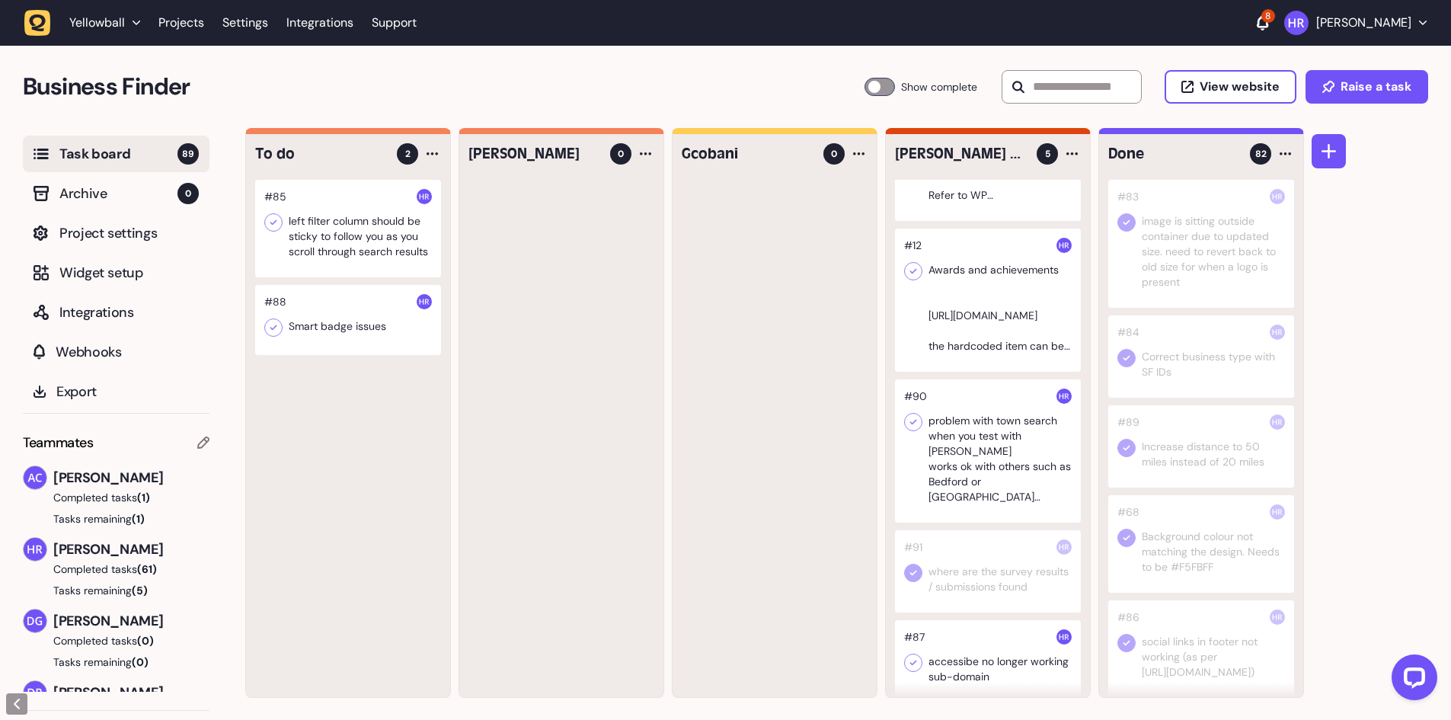
scroll to position [117, 0]
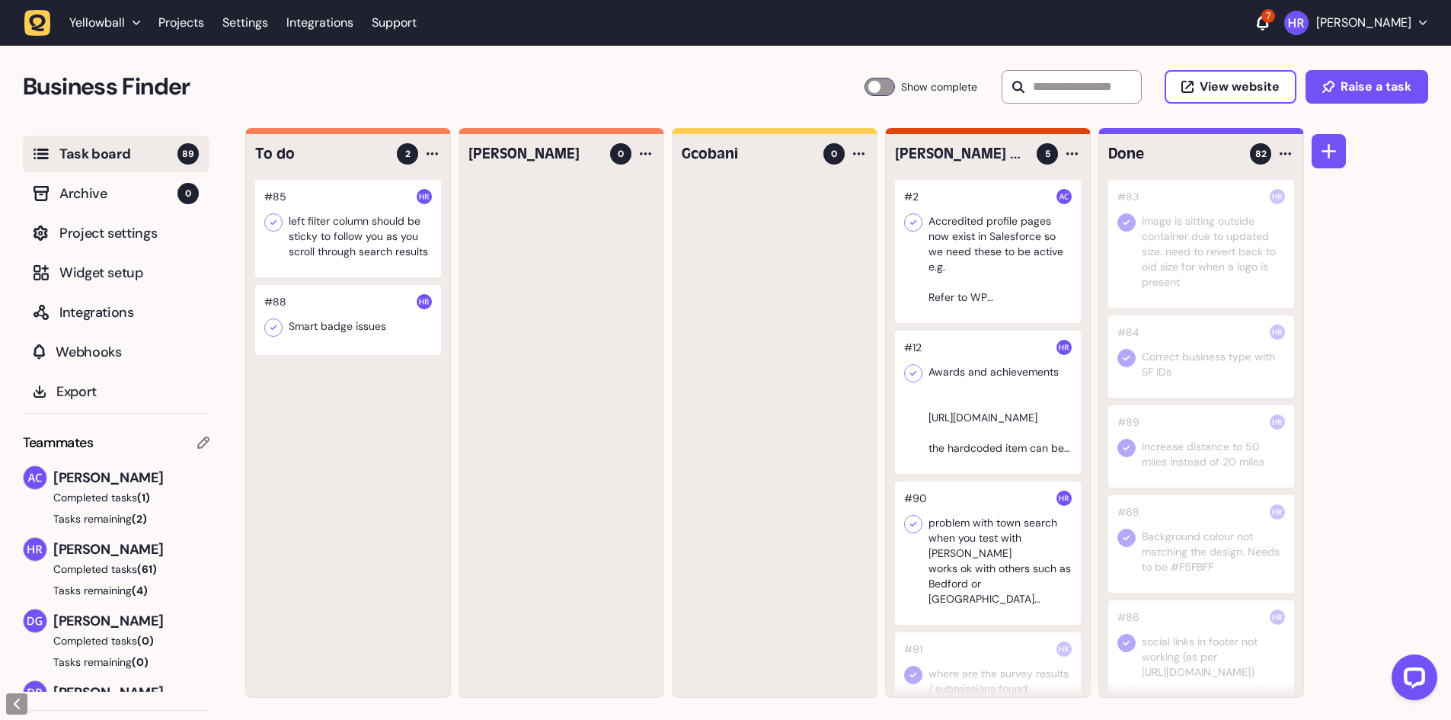
click at [987, 378] on div at bounding box center [988, 402] width 186 height 143
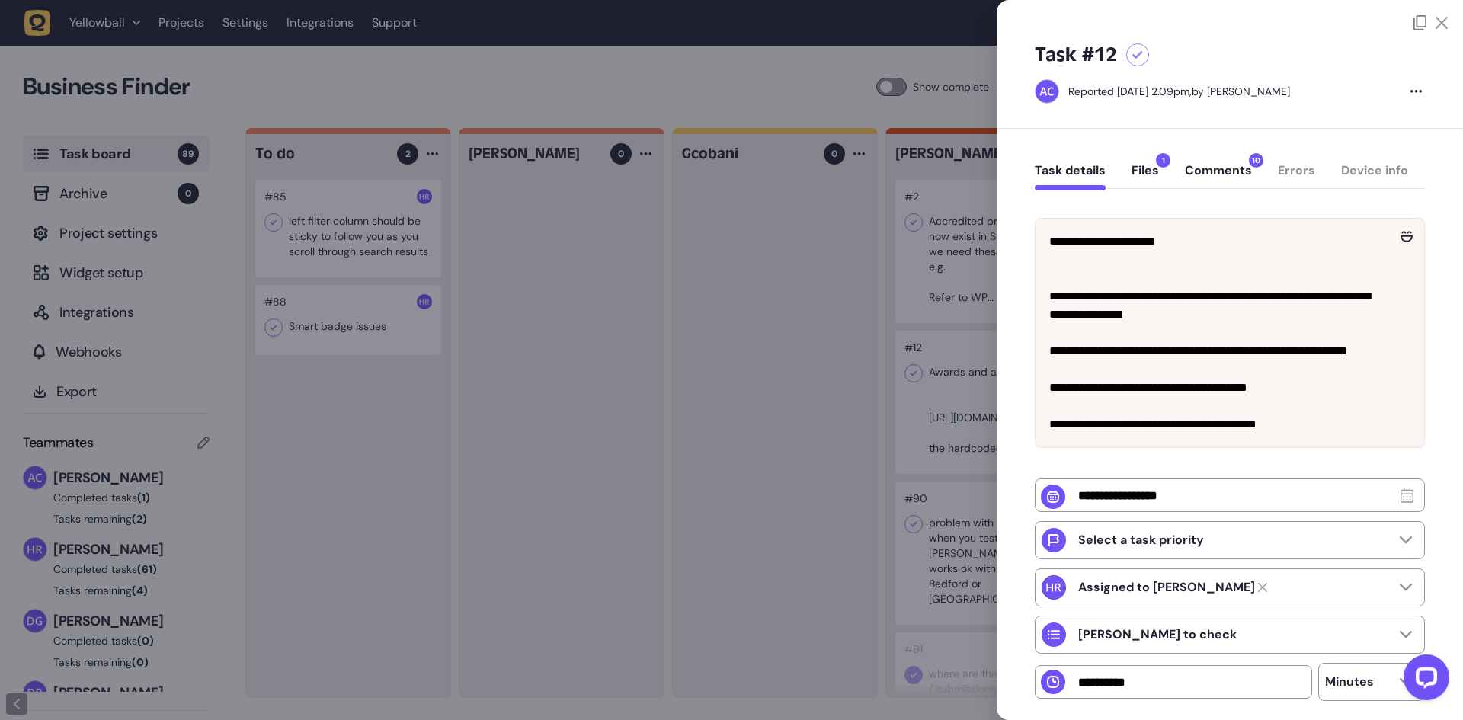
click at [1224, 178] on button "Comments 10" at bounding box center [1218, 176] width 67 height 27
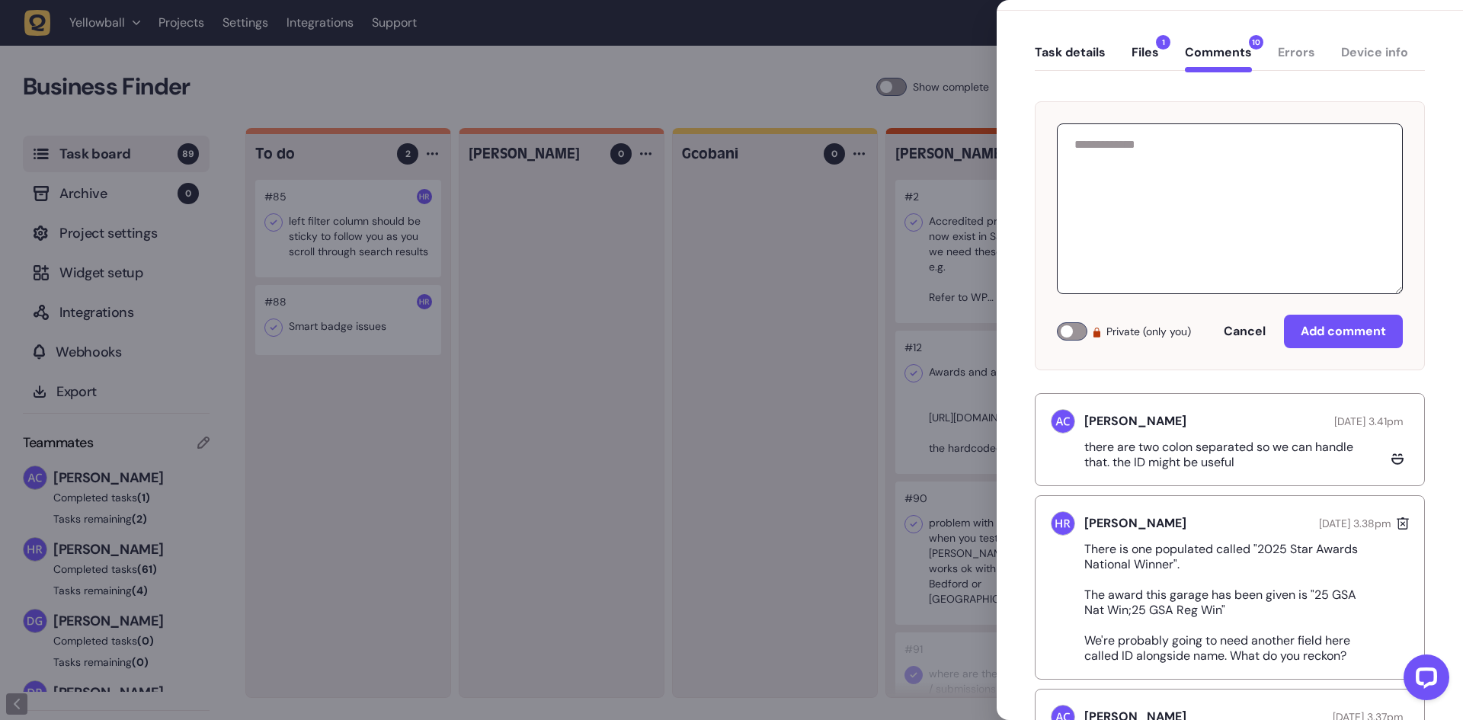
scroll to position [229, 0]
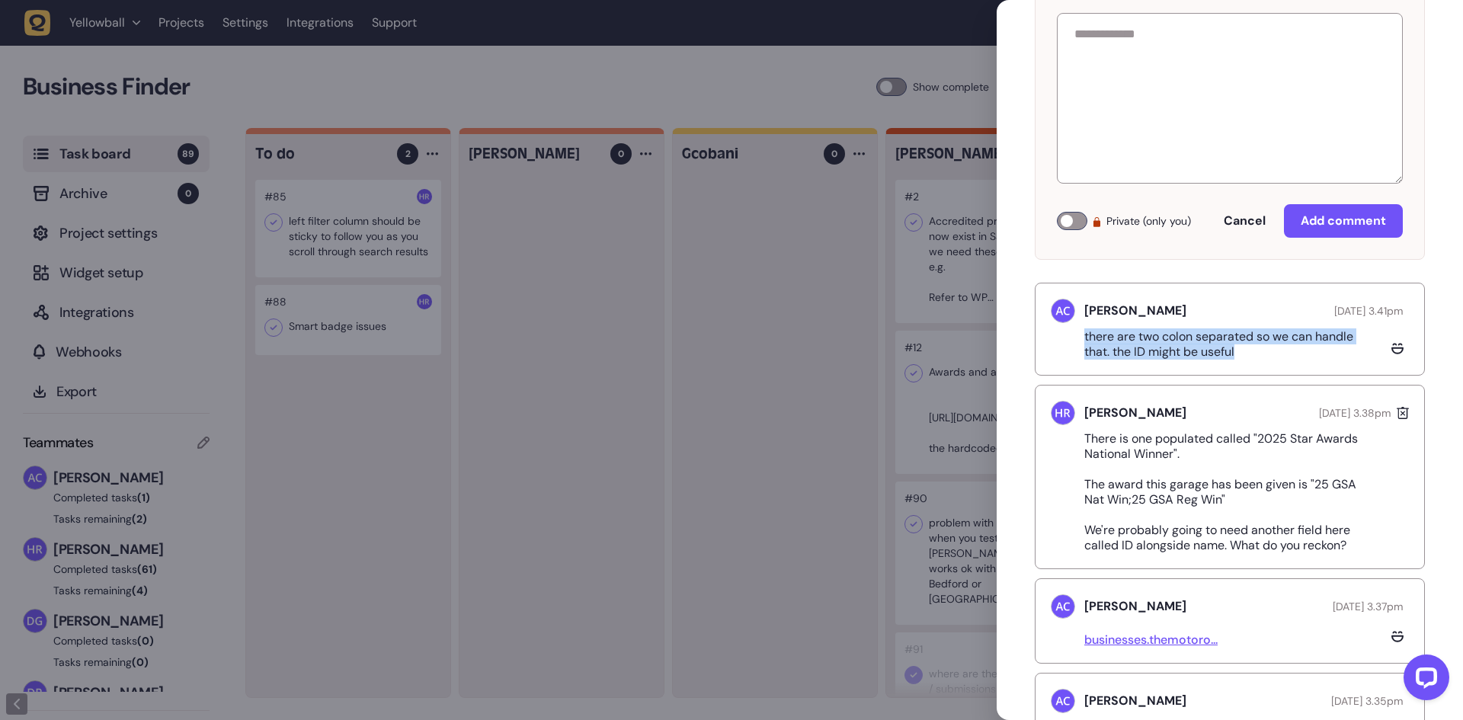
drag, startPoint x: 1078, startPoint y: 334, endPoint x: 1286, endPoint y: 360, distance: 209.6
click at [1286, 360] on div "Ameet Chohan August 08, 2025 at 3.41pm there are two colon separated so we can …" at bounding box center [1230, 329] width 390 height 93
click at [1275, 355] on p "there are two colon separated so we can handle that. the ID might be useful" at bounding box center [1235, 344] width 302 height 30
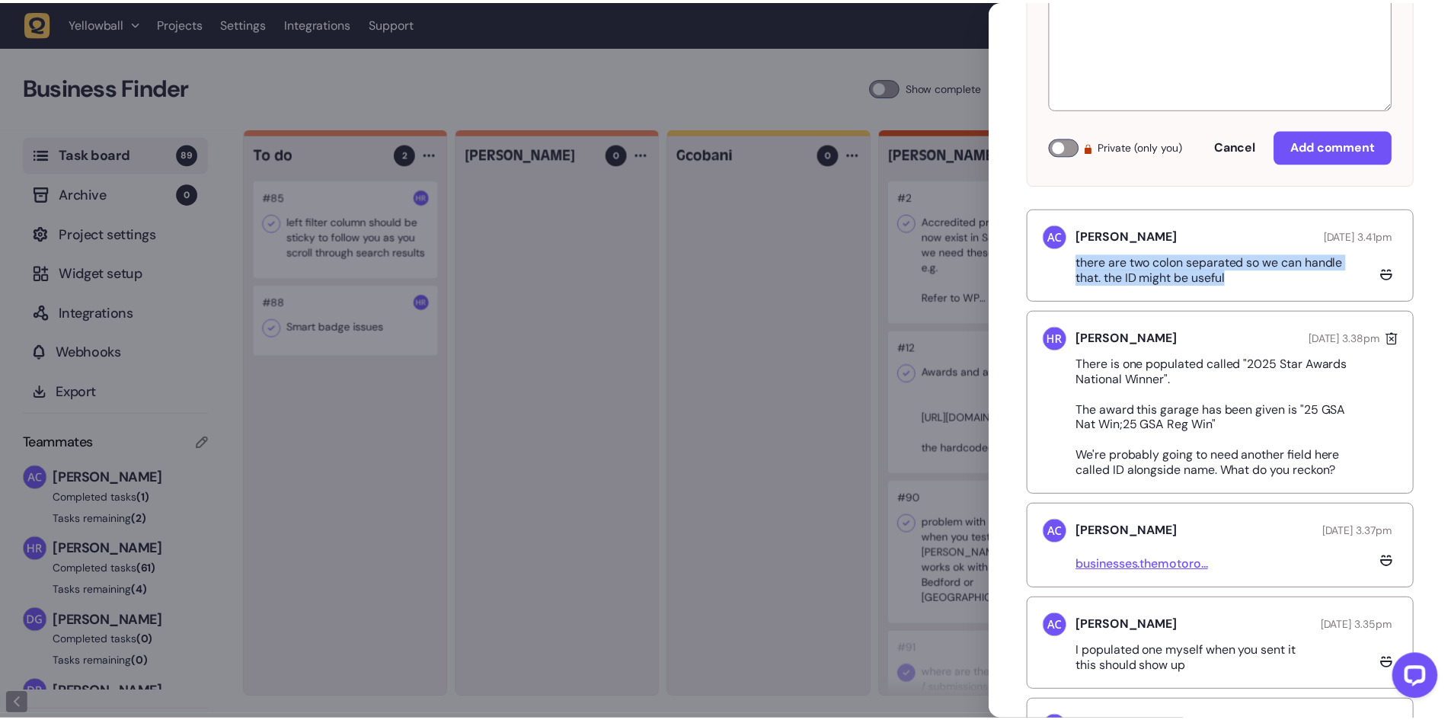
scroll to position [305, 0]
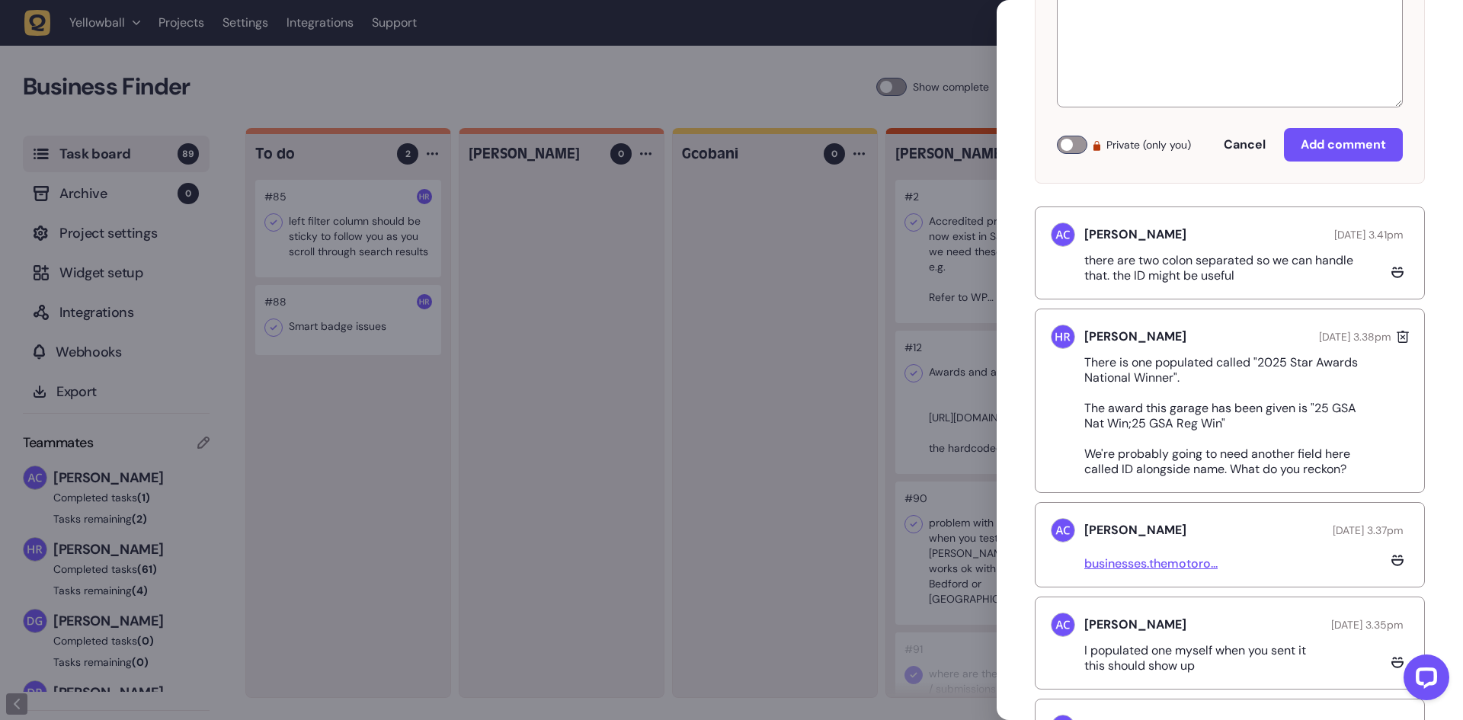
click at [1387, 270] on div at bounding box center [1397, 272] width 23 height 23
click at [1391, 275] on icon at bounding box center [1397, 273] width 12 height 7
click at [1362, 229] on icon at bounding box center [1365, 225] width 9 height 12
click at [1190, 266] on p "there are two colon separated so we can handle that. the ID might be useful" at bounding box center [1235, 268] width 302 height 30
click at [937, 293] on div at bounding box center [731, 360] width 1463 height 720
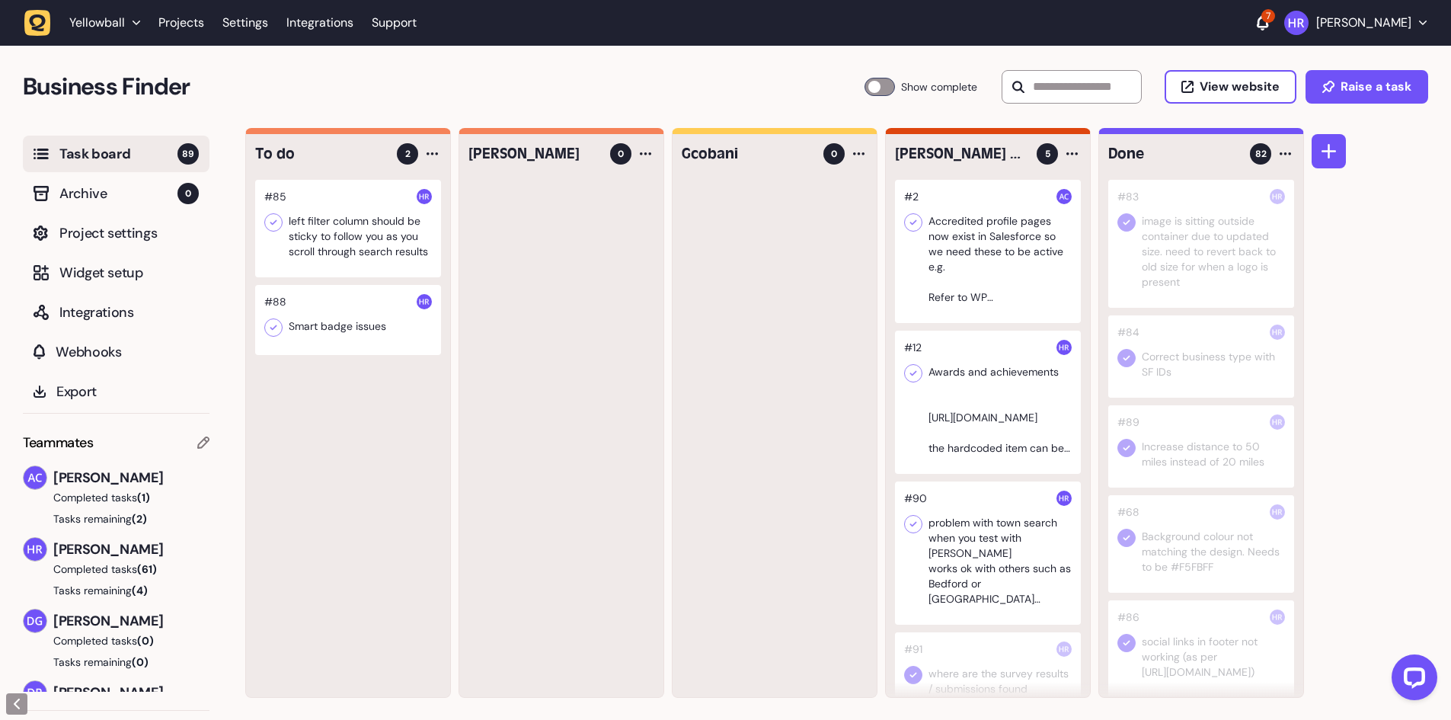
click at [1047, 382] on div at bounding box center [988, 402] width 186 height 143
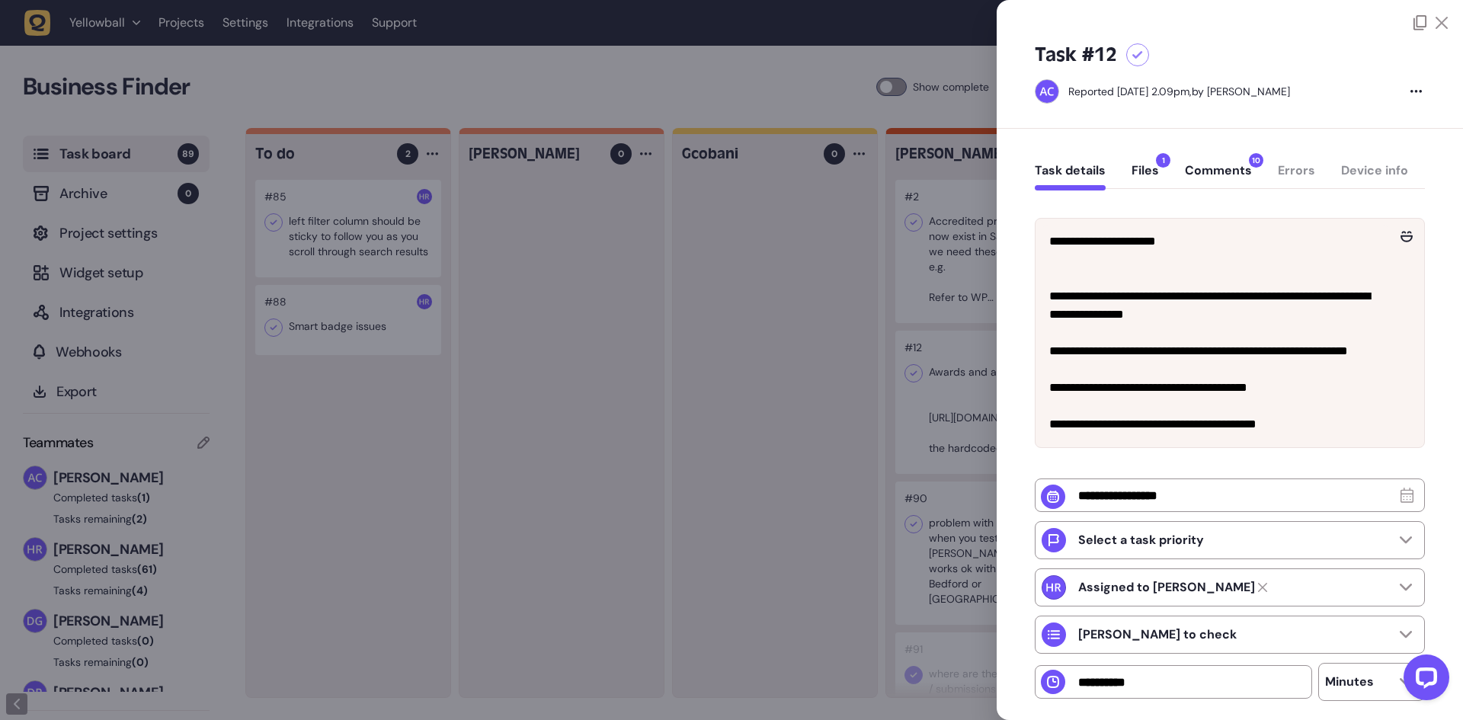
click at [1226, 181] on button "Comments 10" at bounding box center [1218, 176] width 67 height 27
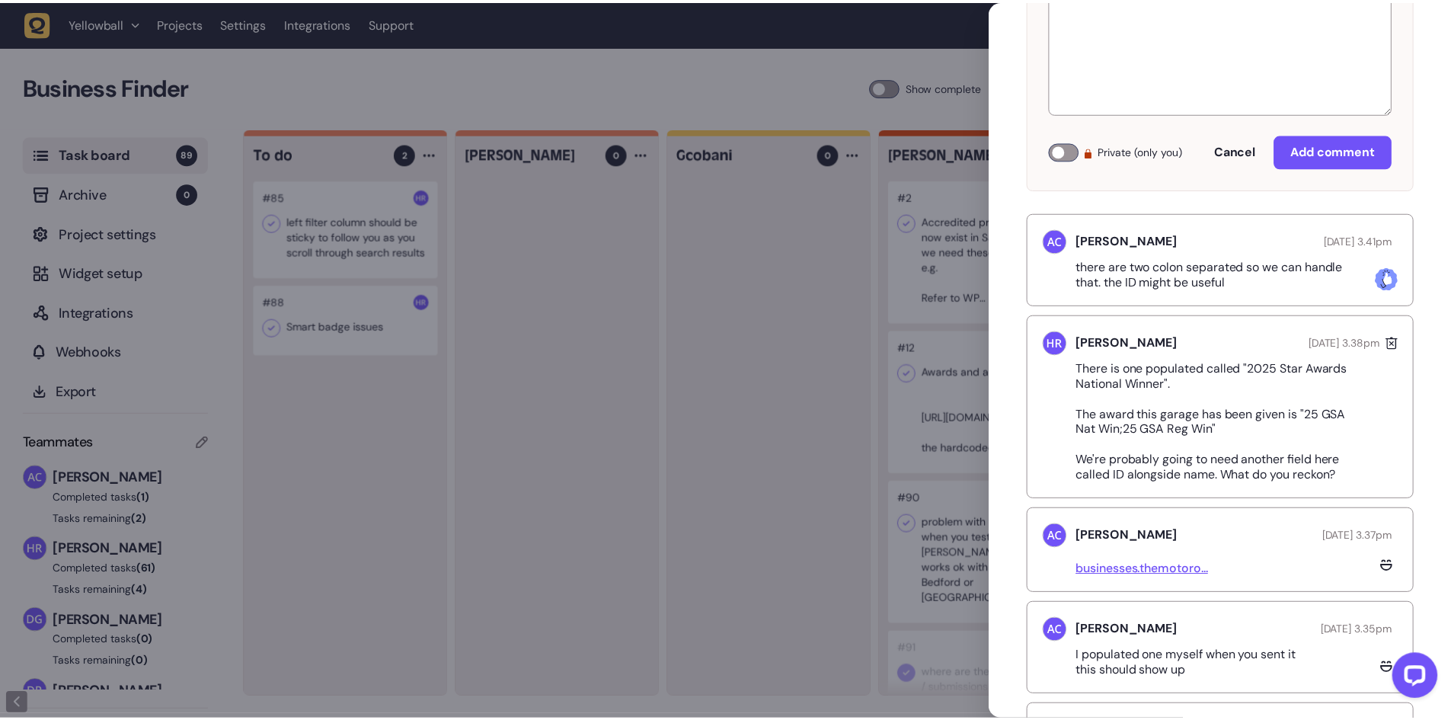
scroll to position [305, 0]
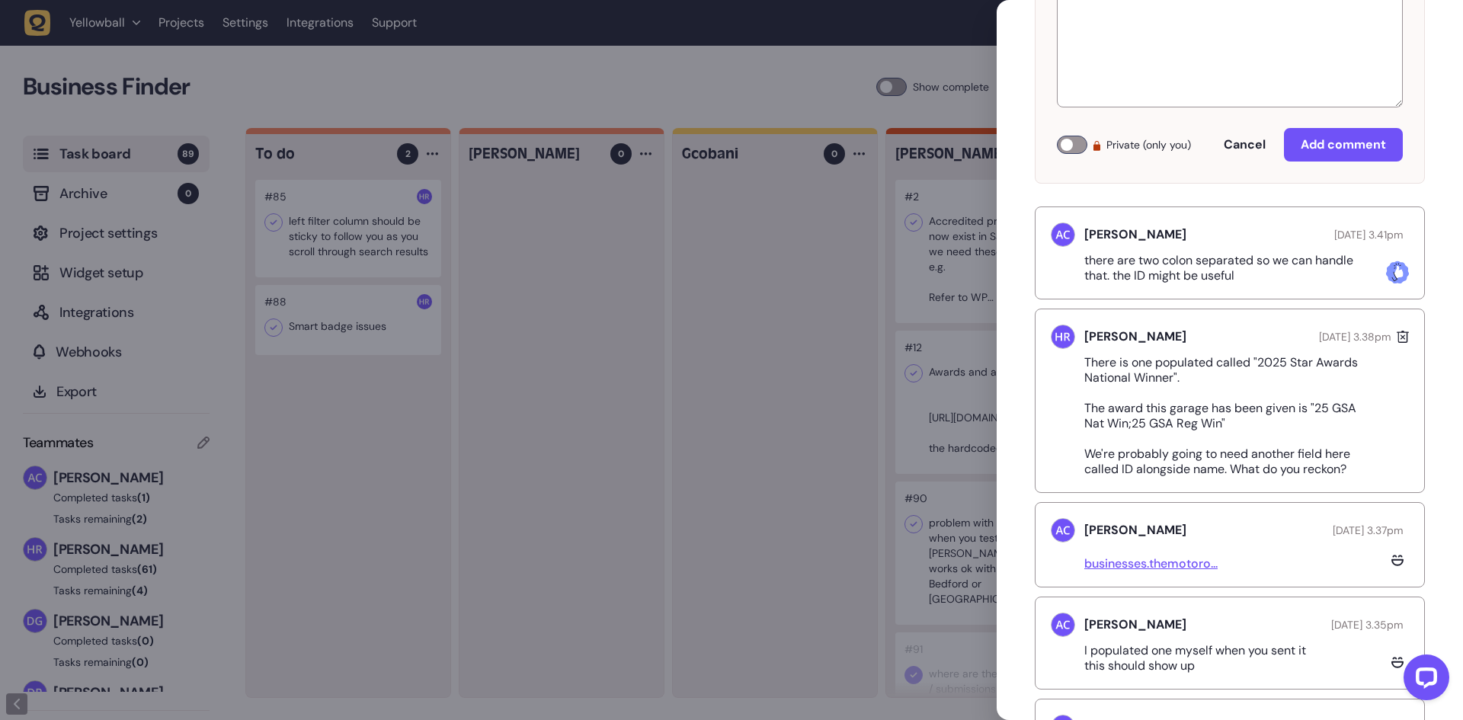
click at [1105, 385] on p "There is one populated called "2025 Star Awards National Winner". The award thi…" at bounding box center [1235, 416] width 302 height 122
click at [1268, 364] on p "There is one populated called "2025 Star Awards National Winner". The award thi…" at bounding box center [1235, 416] width 302 height 122
click at [1317, 411] on p "There is one populated called "2025 Star Awards National Winner". The award thi…" at bounding box center [1235, 416] width 302 height 122
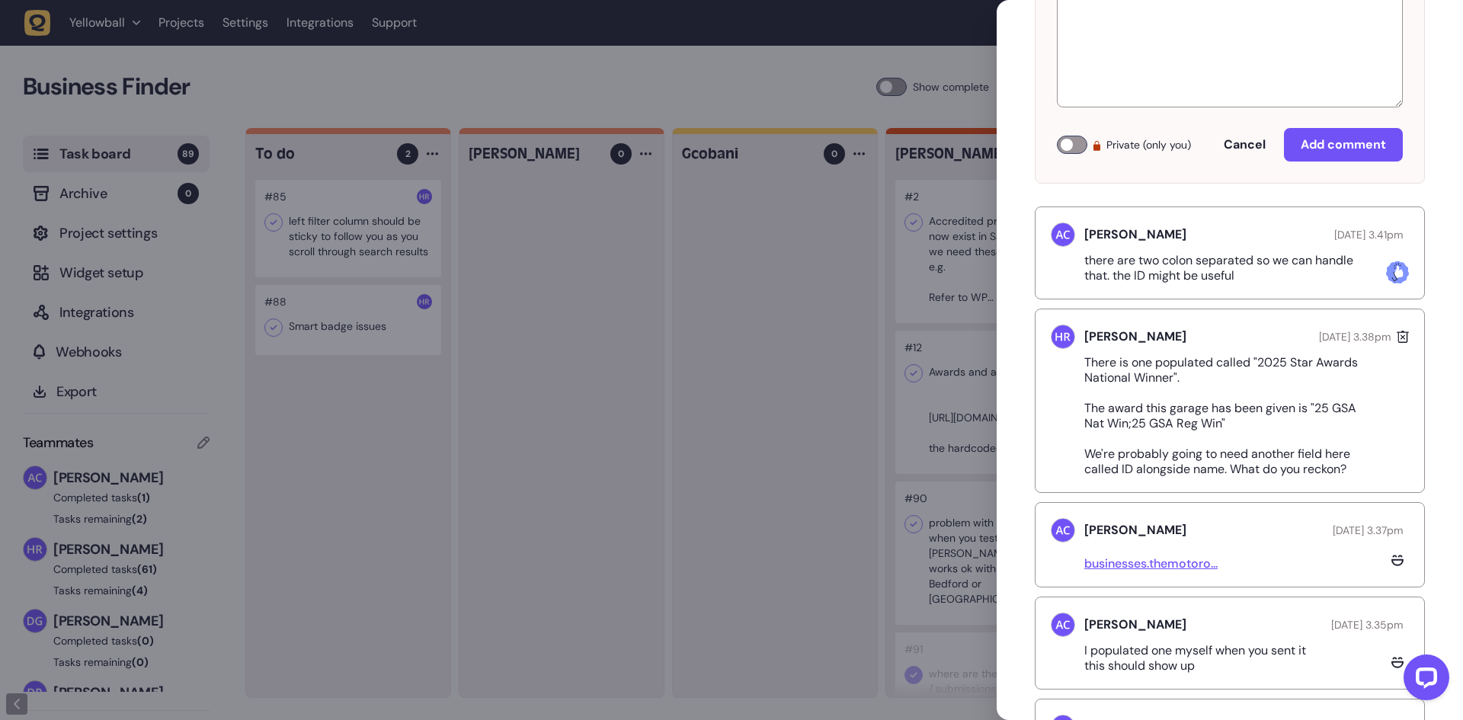
click at [851, 303] on div at bounding box center [731, 360] width 1463 height 720
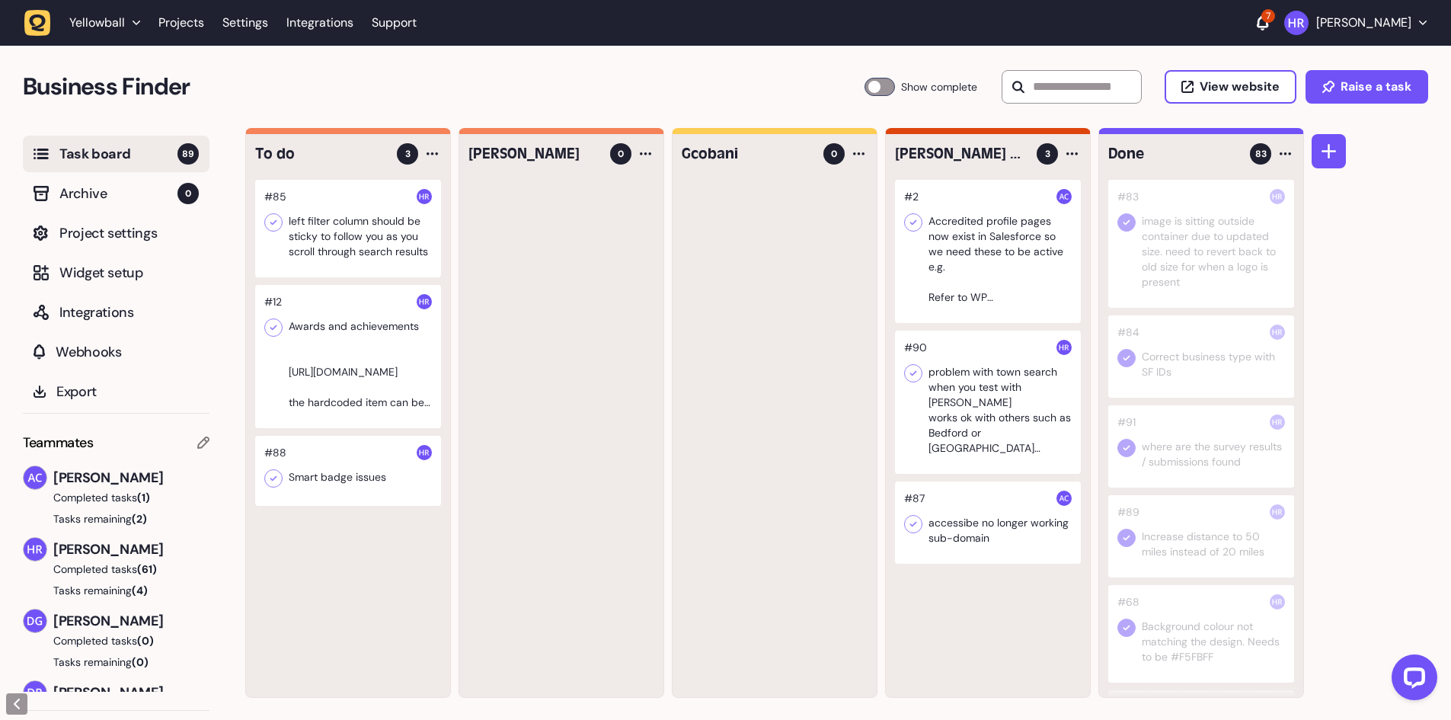
click at [1032, 405] on div at bounding box center [988, 402] width 186 height 143
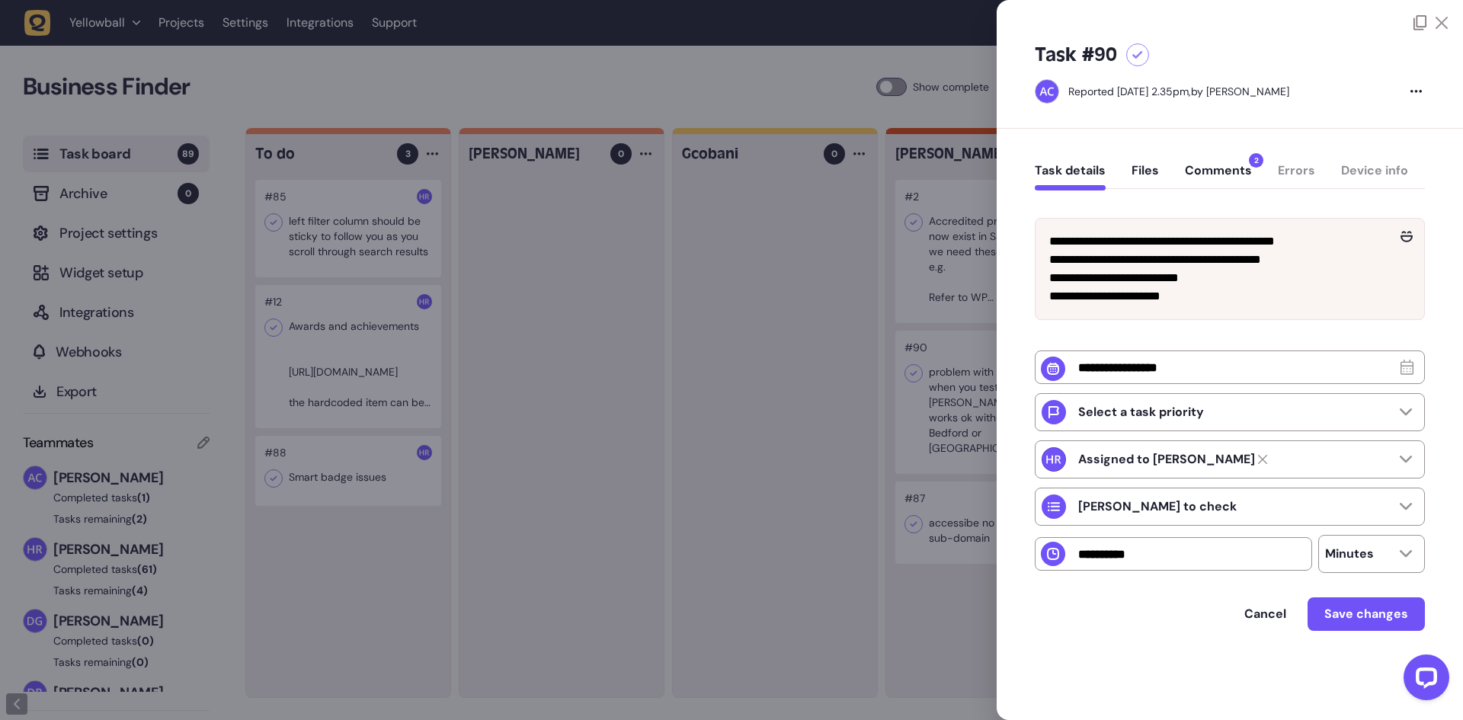
click at [1200, 174] on button "Comments 2" at bounding box center [1218, 176] width 67 height 27
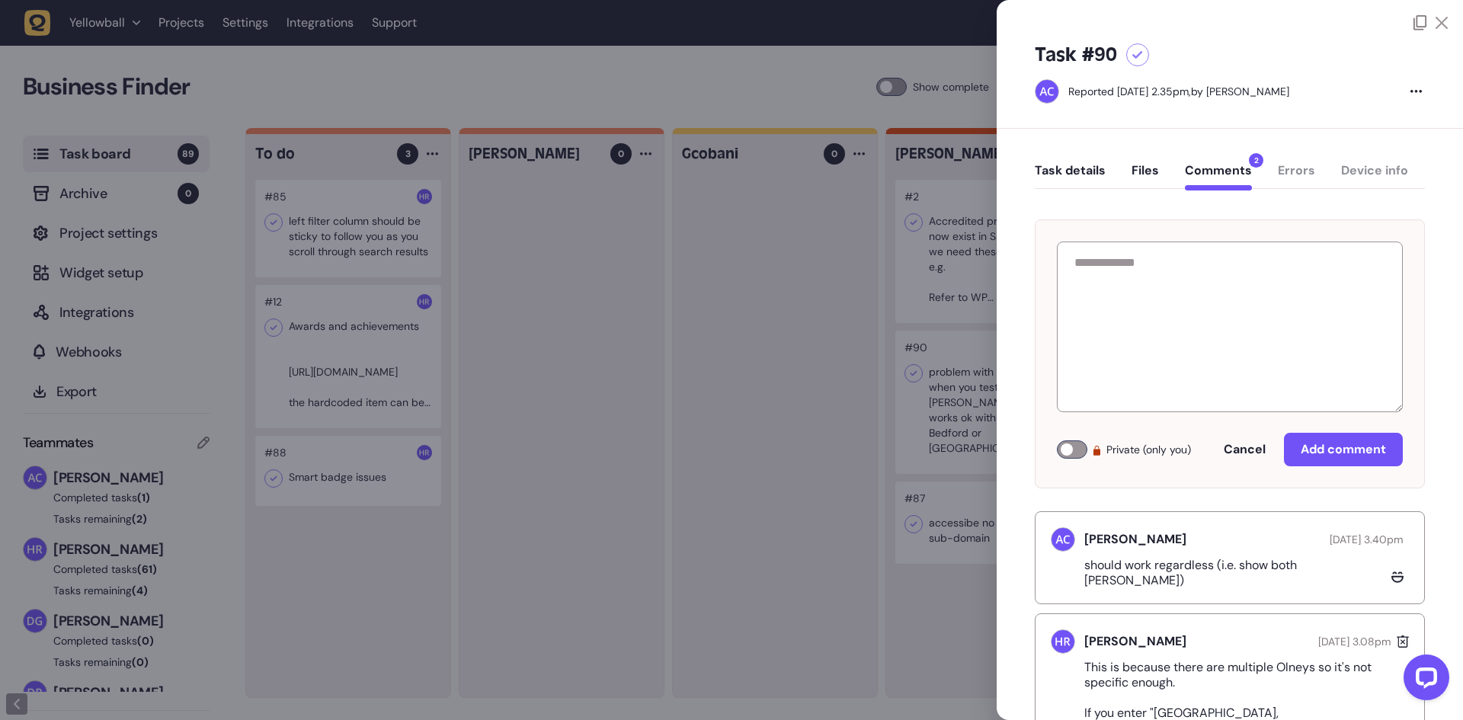
click at [1089, 207] on div "Private (only you) Cancel Add comment Ameet Chohan August 08, 2025 at 3.40pm sh…" at bounding box center [1230, 482] width 390 height 571
click at [801, 254] on div at bounding box center [731, 360] width 1463 height 720
